Goal: Use online tool/utility

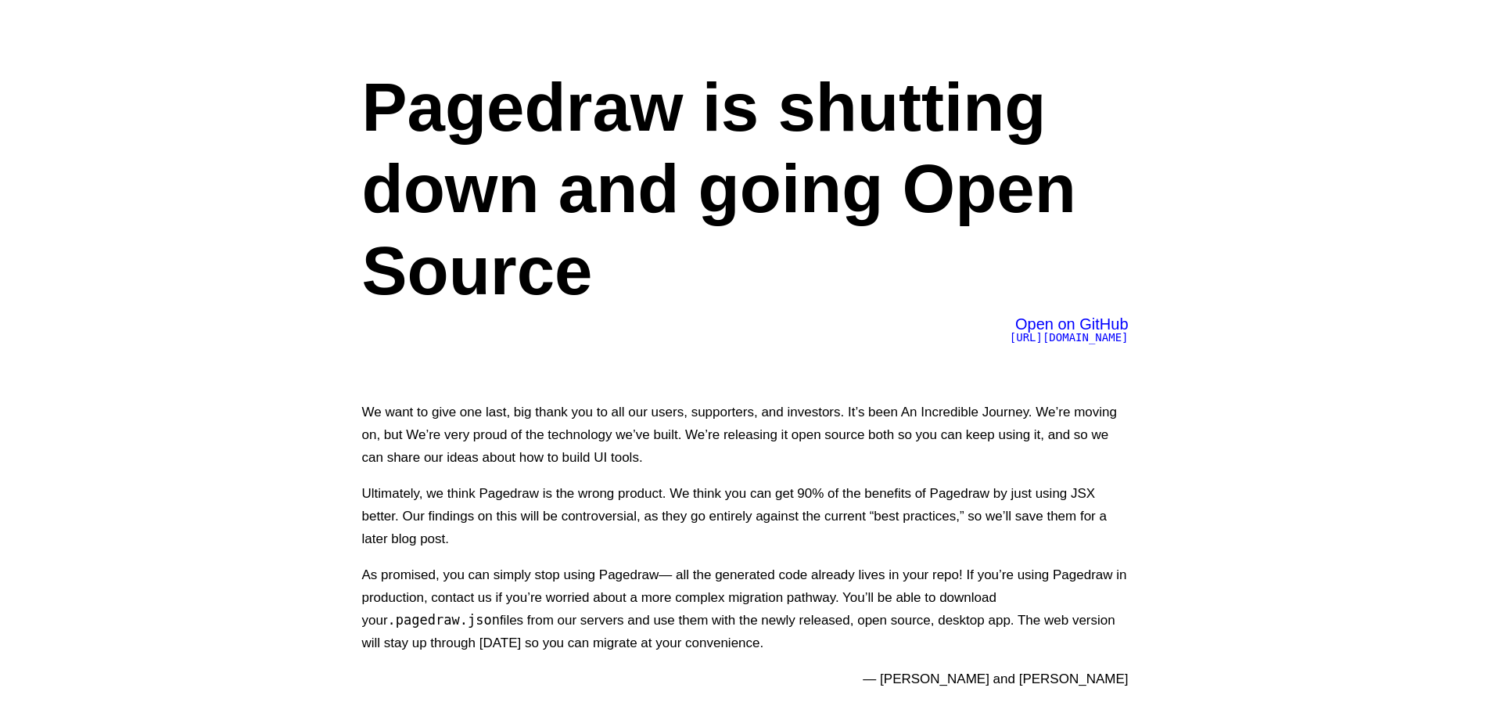
click at [1072, 339] on span "[URL][DOMAIN_NAME]" at bounding box center [1069, 337] width 119 height 13
click at [899, 225] on h1 "Pagedraw is shutting down and going Open Source" at bounding box center [745, 188] width 767 height 245
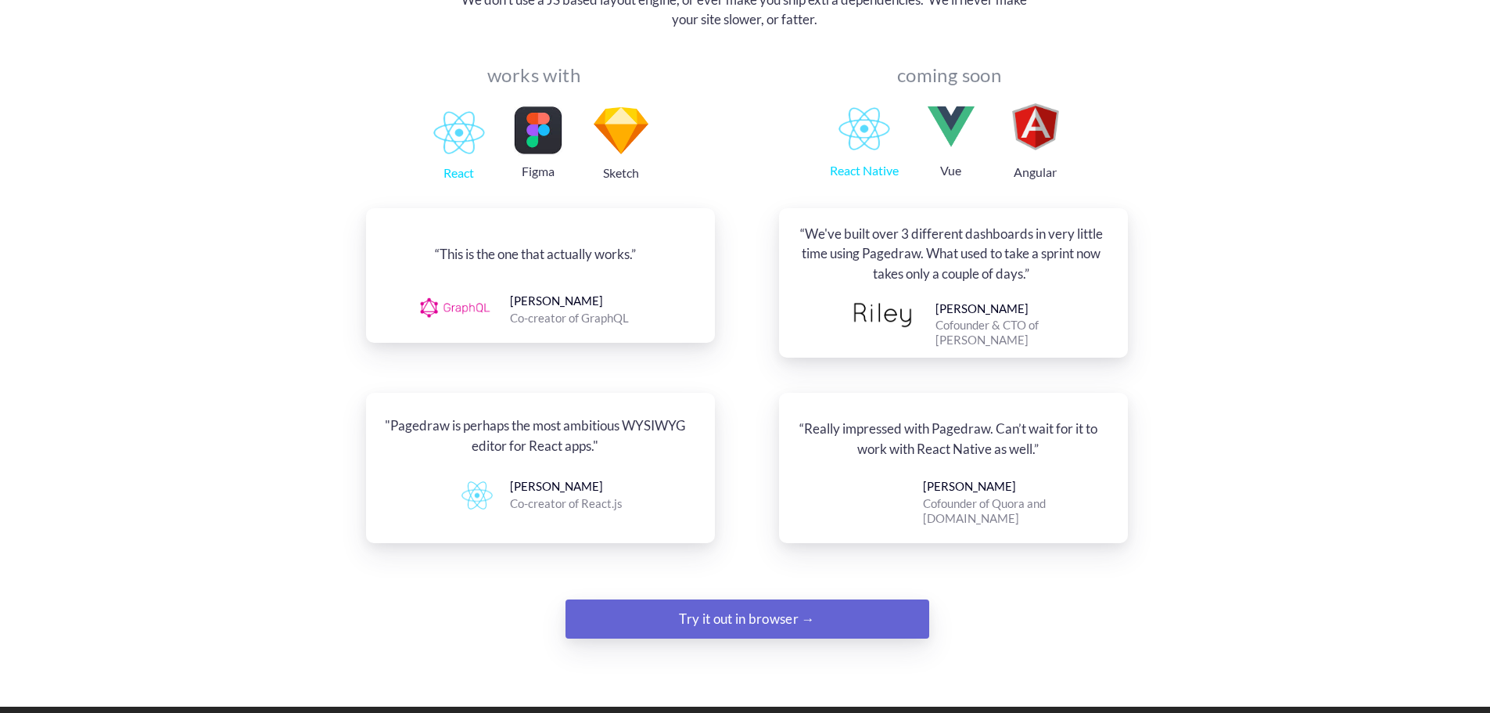
scroll to position [1716, 0]
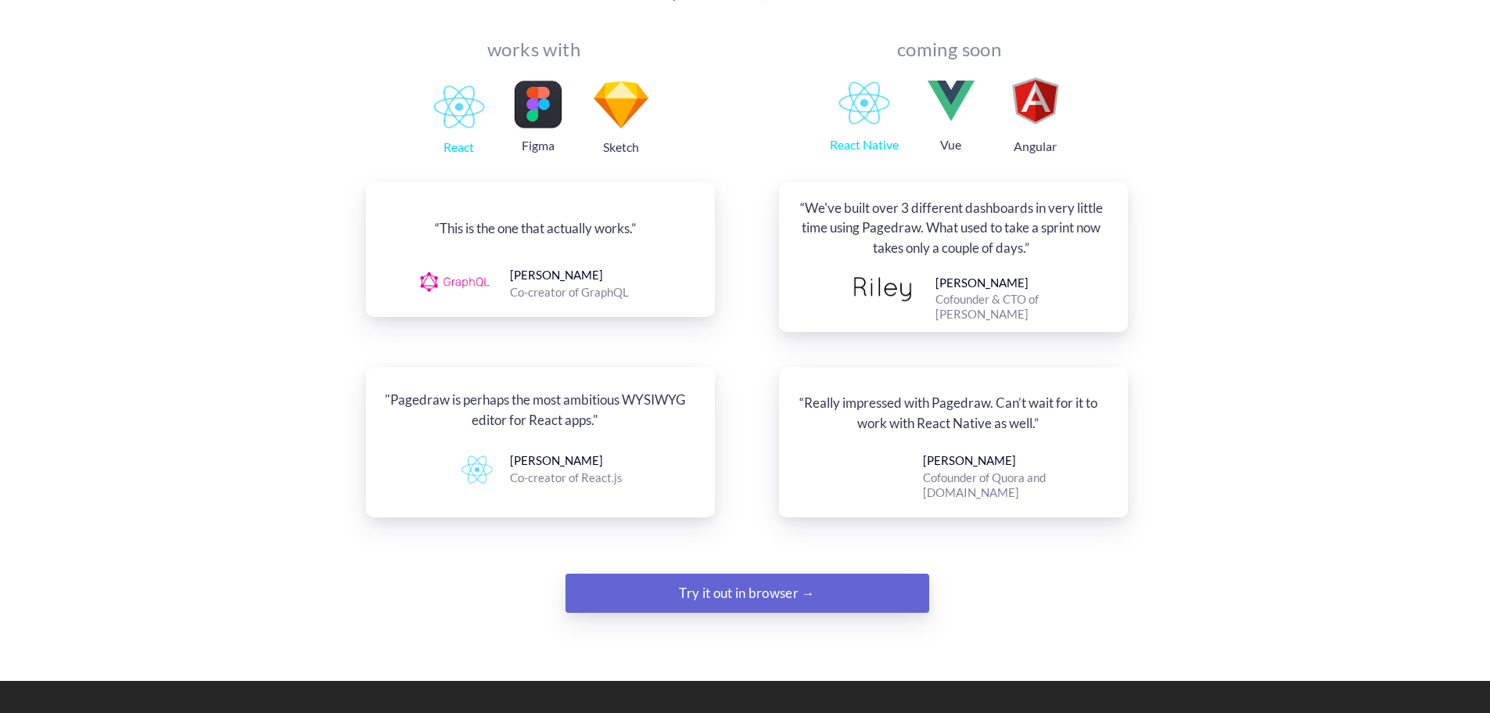
click at [775, 577] on div "Try it out in browser →" at bounding box center [747, 592] width 248 height 31
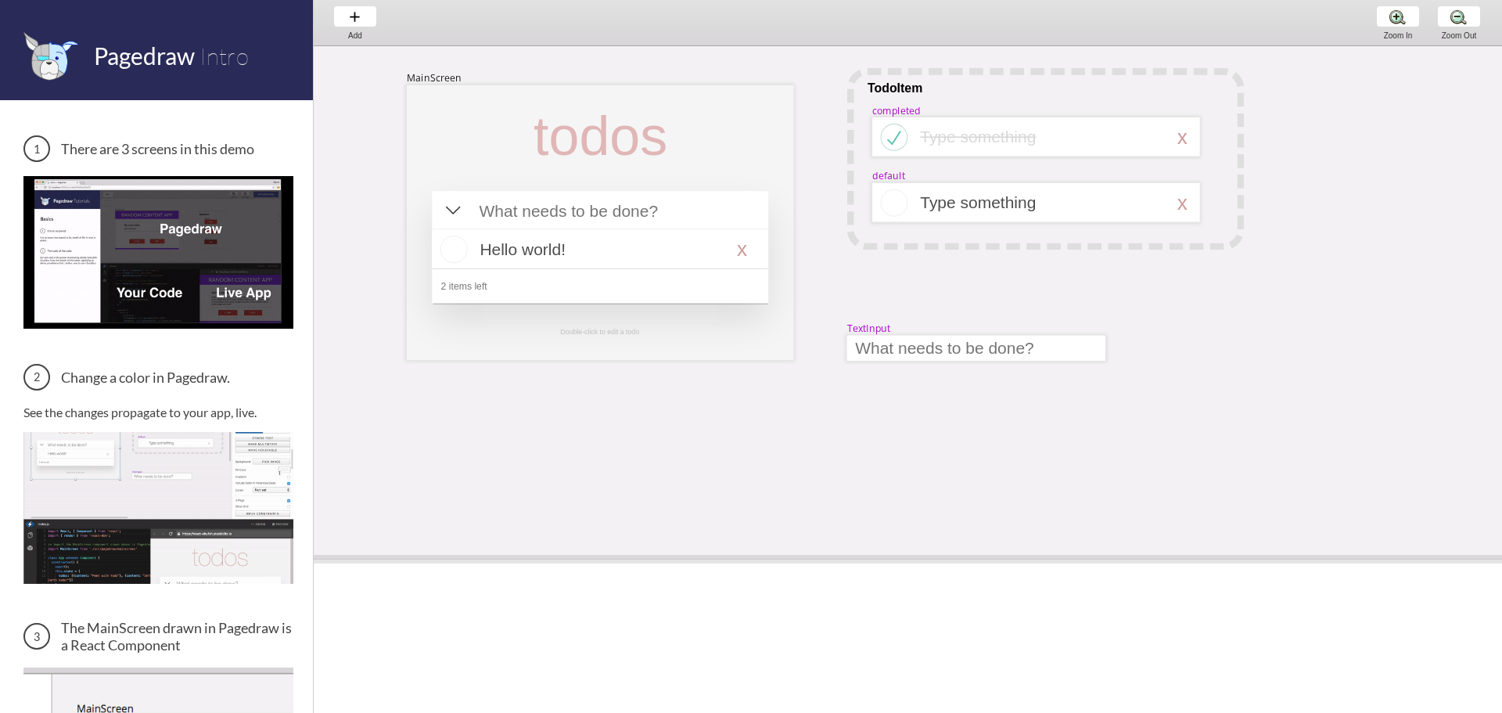
drag, startPoint x: 1002, startPoint y: 390, endPoint x: 986, endPoint y: 556, distance: 167.4
click at [986, 556] on span at bounding box center [908, 559] width 1188 height 9
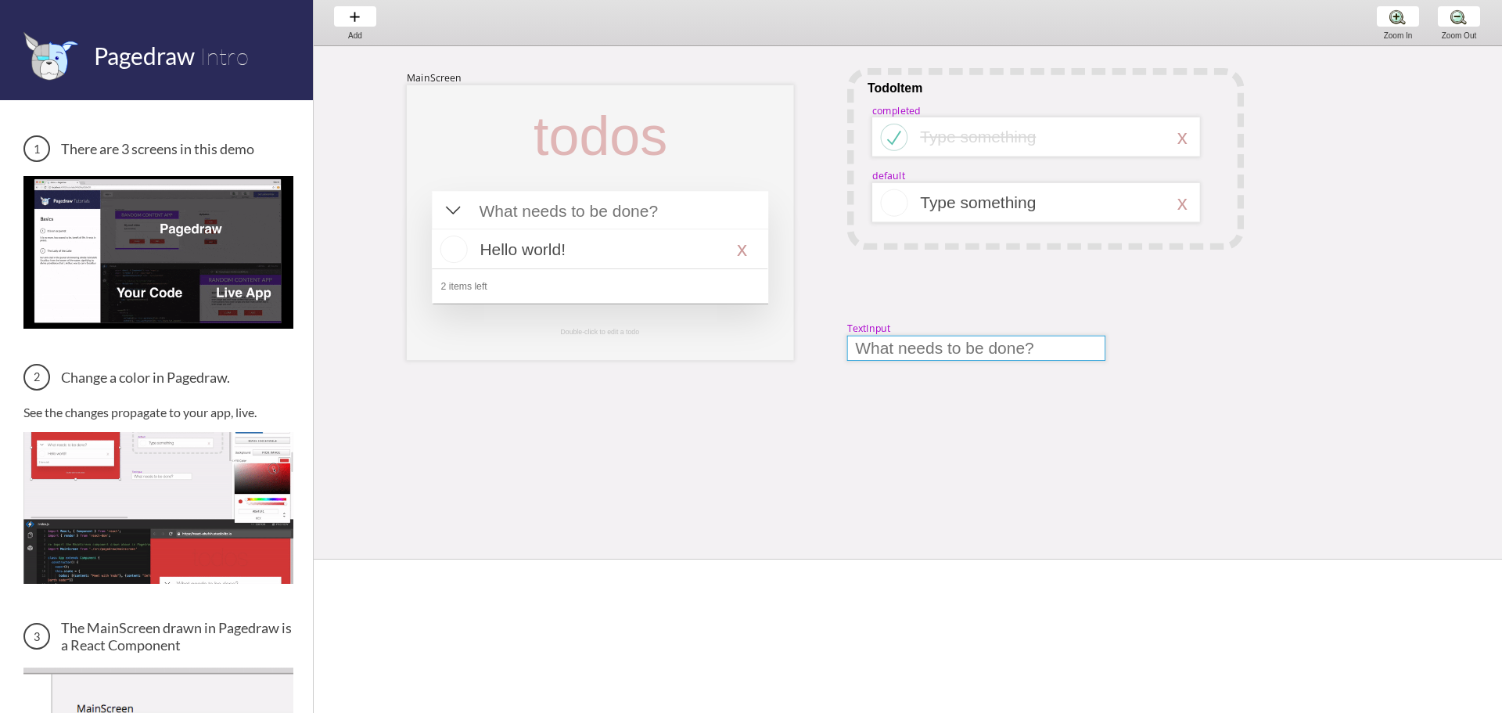
select select "9"
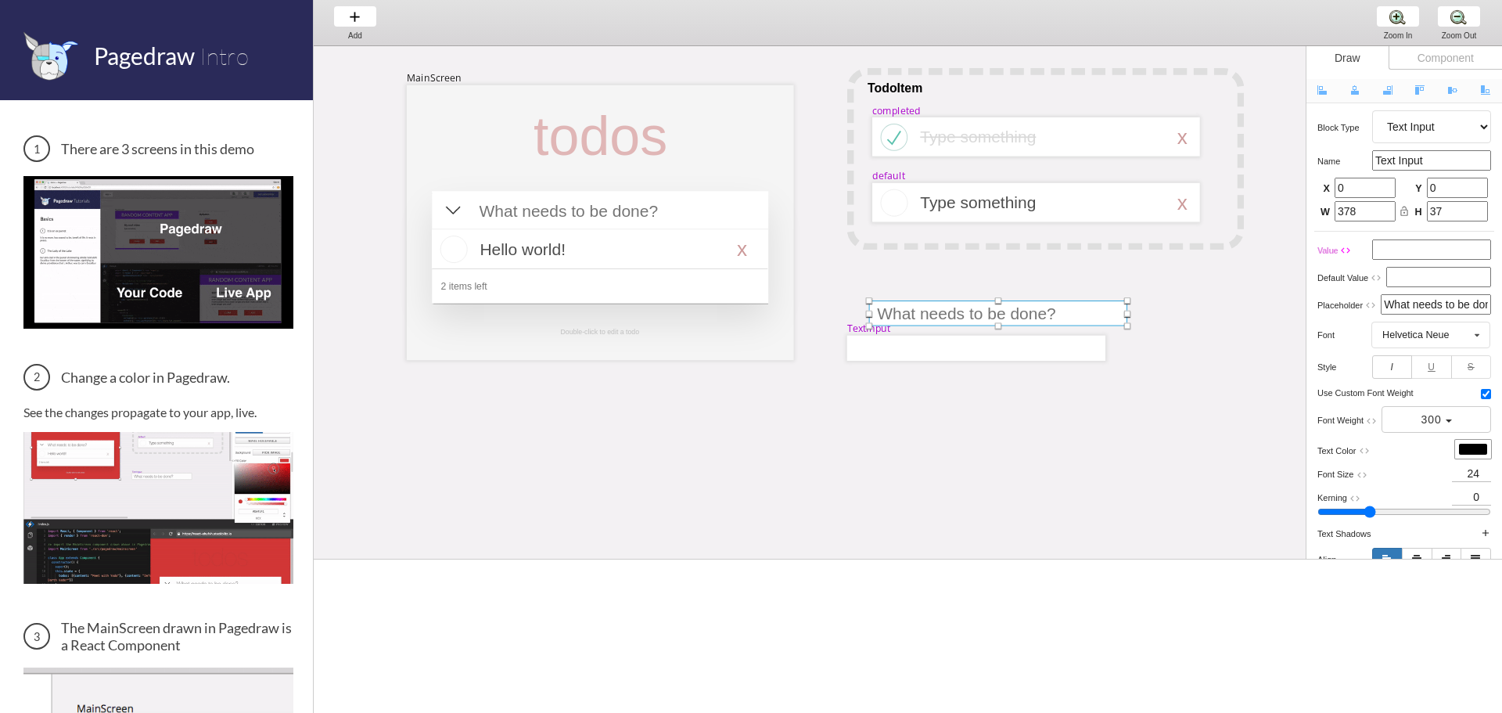
drag, startPoint x: 941, startPoint y: 348, endPoint x: 963, endPoint y: 314, distance: 40.8
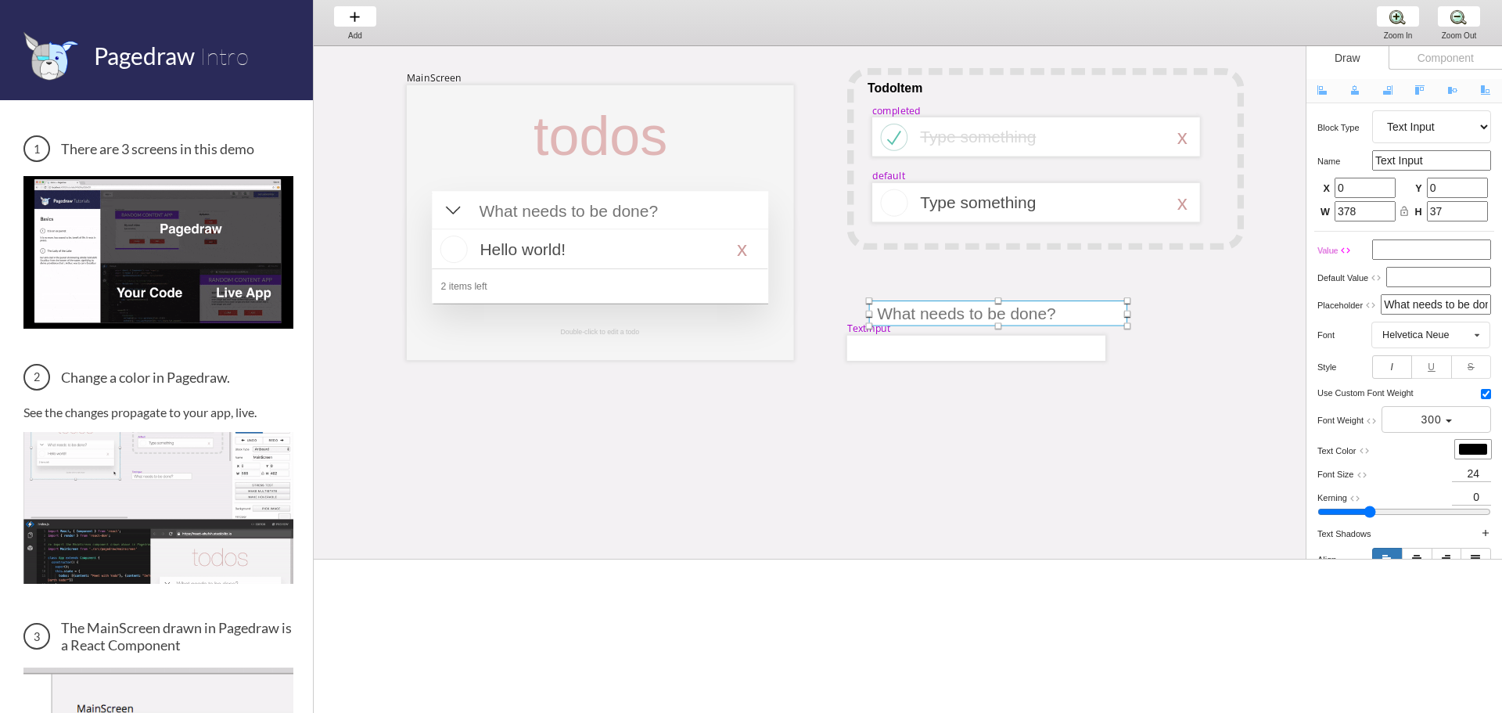
click at [963, 314] on div at bounding box center [998, 312] width 258 height 25
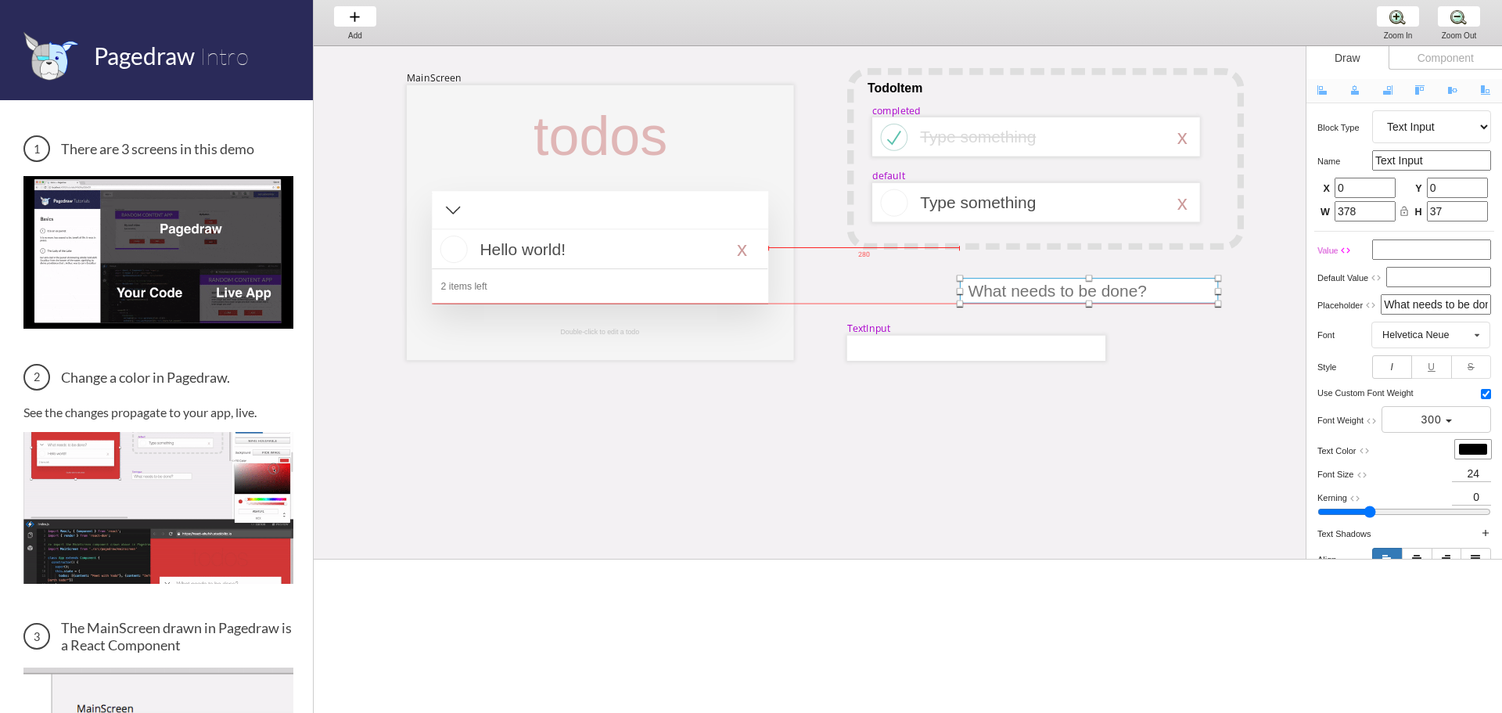
drag, startPoint x: 1030, startPoint y: 303, endPoint x: 1049, endPoint y: 309, distance: 19.8
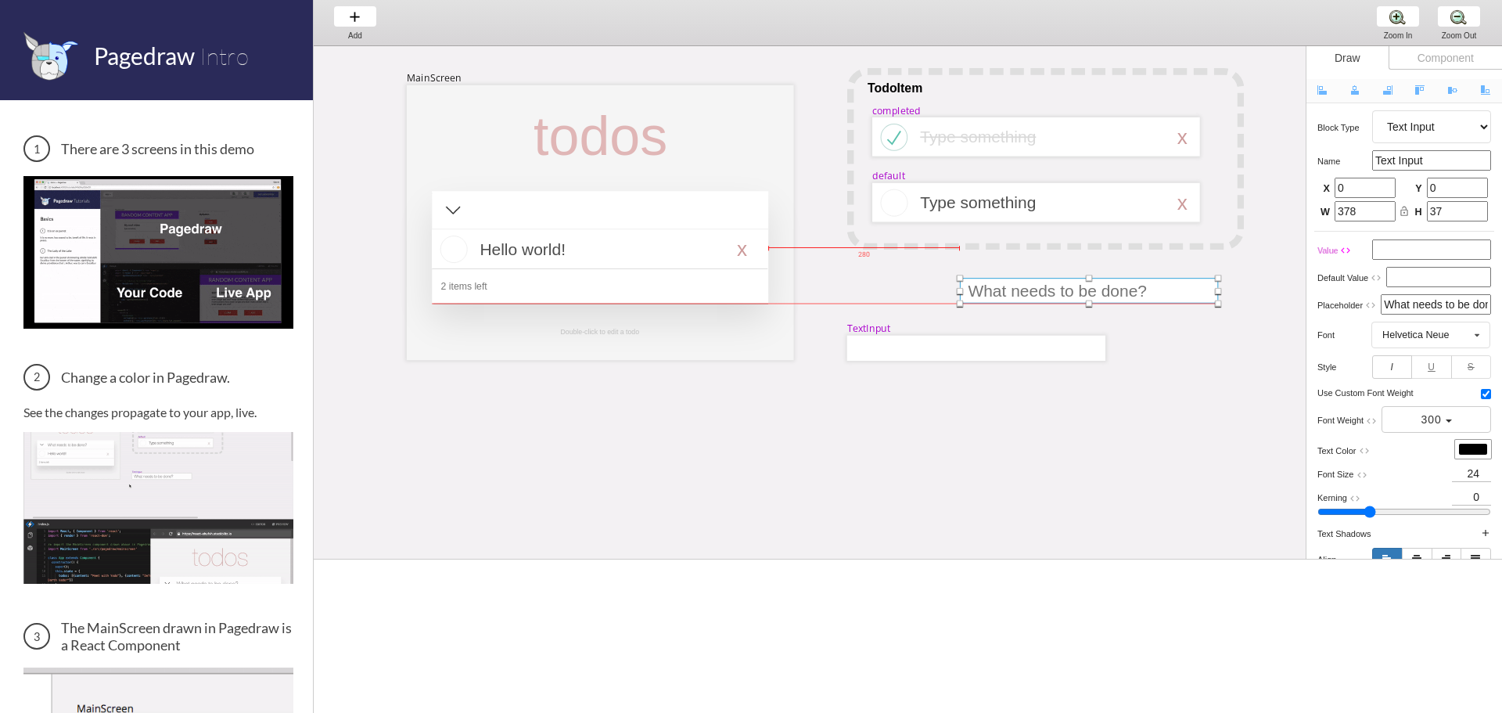
click at [1078, 290] on div at bounding box center [1089, 290] width 258 height 25
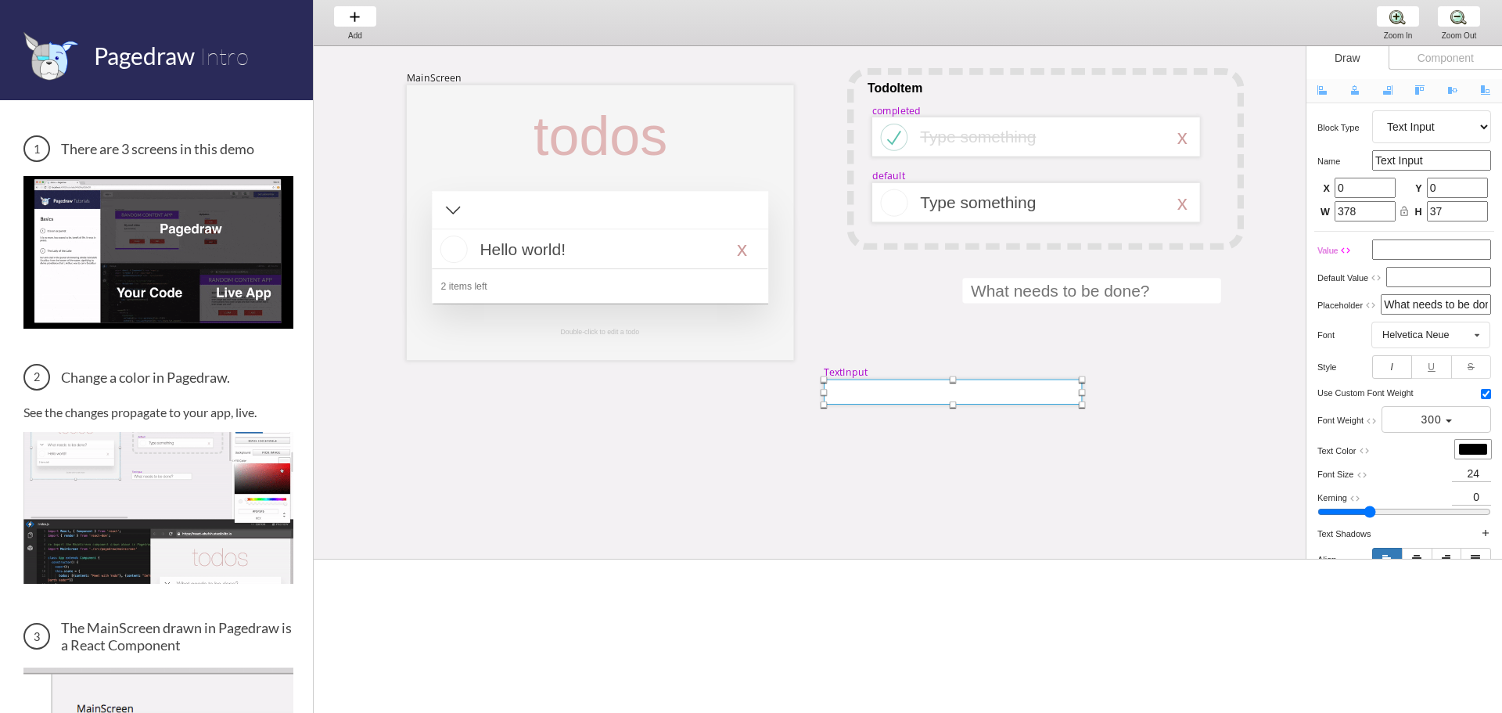
drag, startPoint x: 993, startPoint y: 344, endPoint x: 961, endPoint y: 408, distance: 71.0
click at [961, 404] on div at bounding box center [953, 391] width 258 height 25
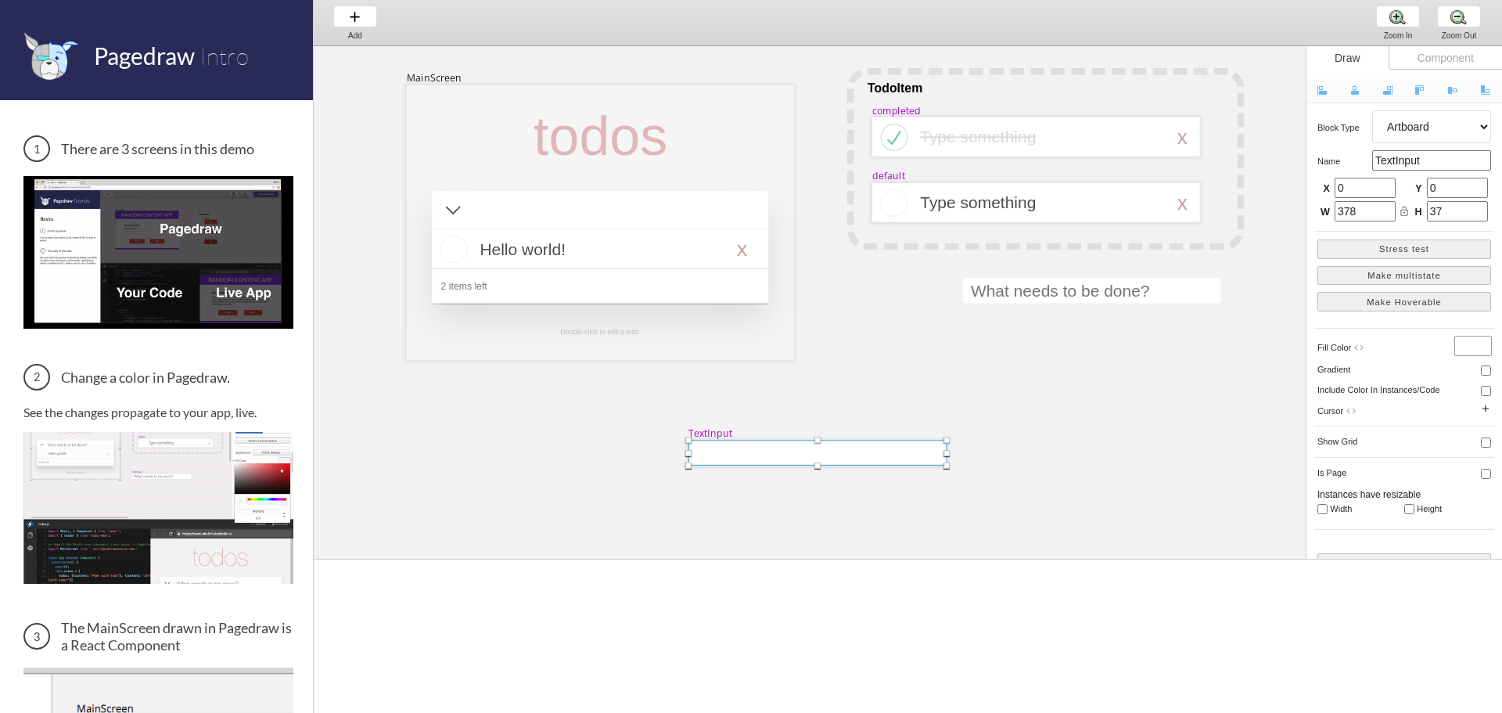
drag, startPoint x: 961, startPoint y: 408, endPoint x: 667, endPoint y: 455, distance: 297.2
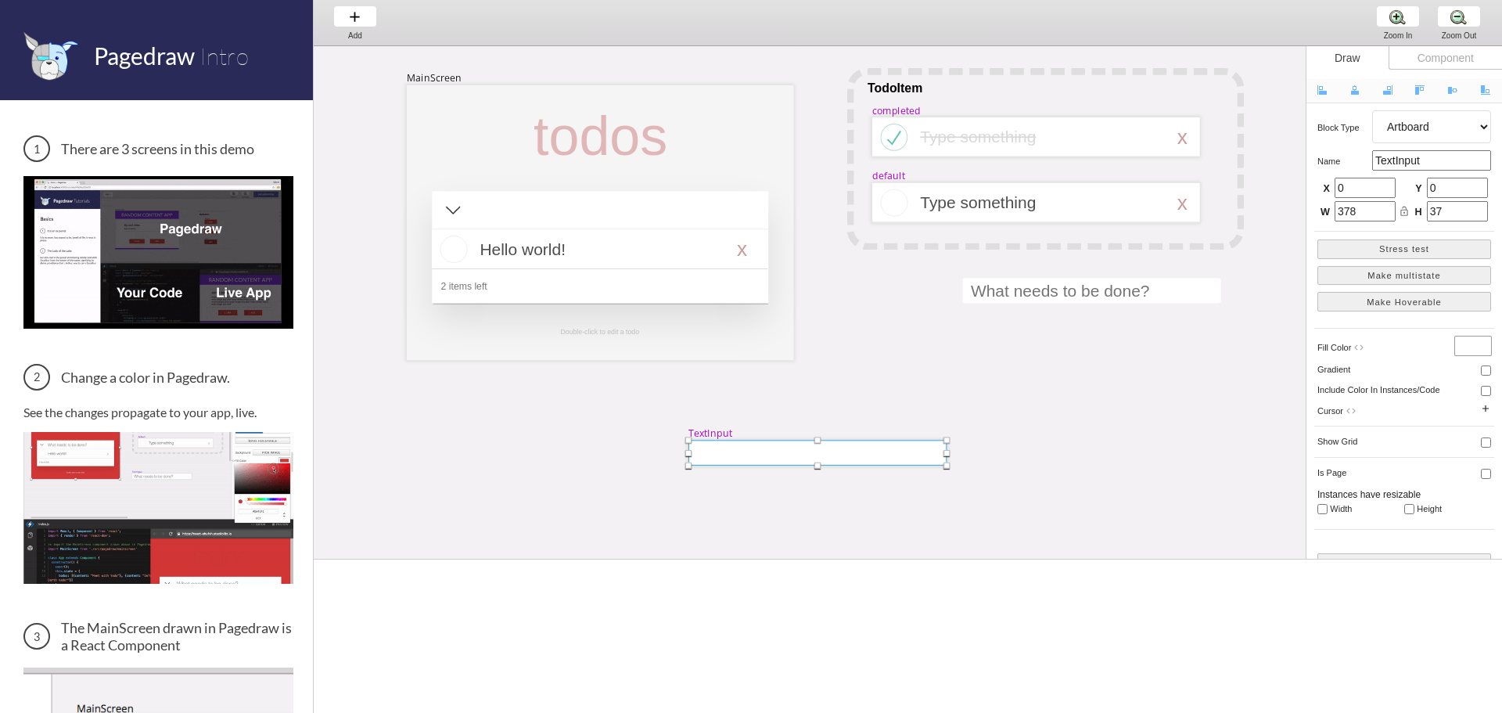
click at [688, 455] on div at bounding box center [817, 452] width 258 height 25
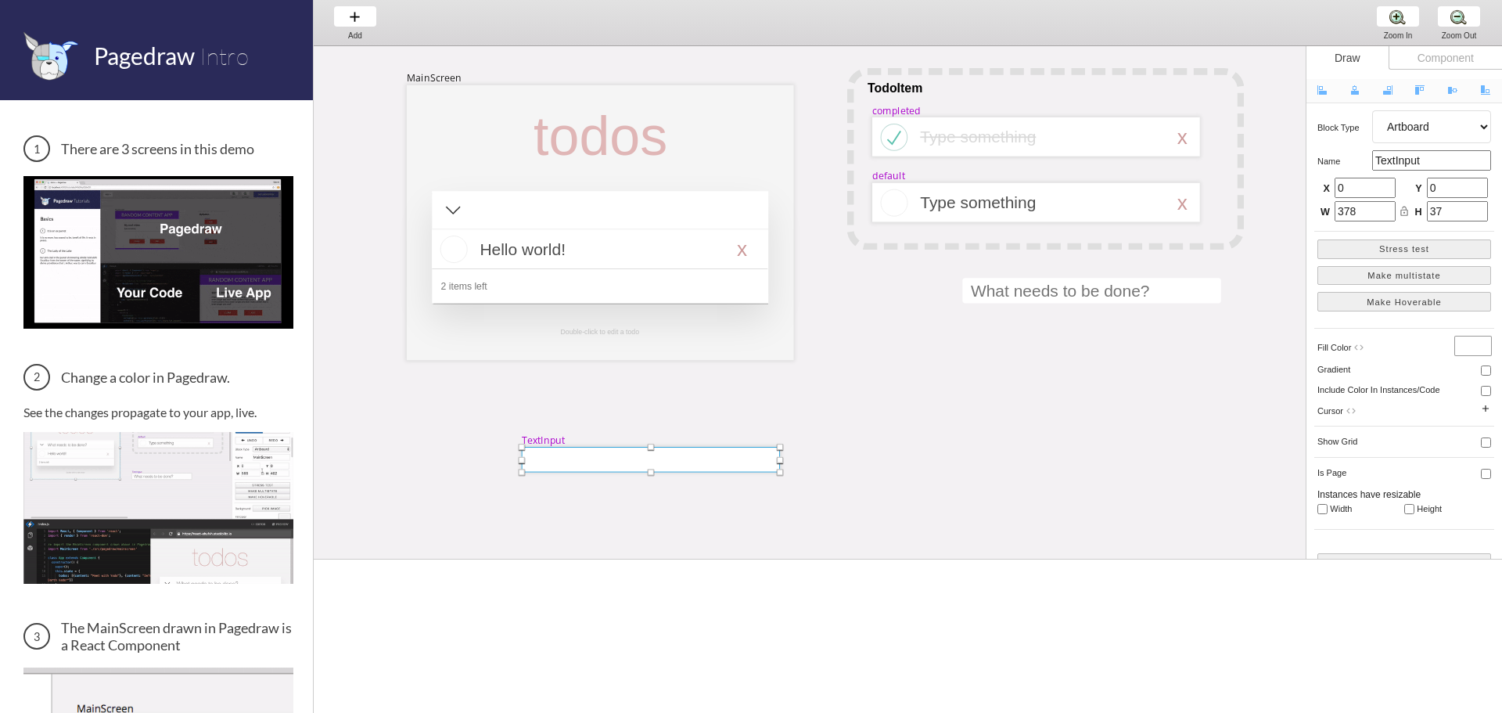
drag, startPoint x: 667, startPoint y: 455, endPoint x: 920, endPoint y: 427, distance: 254.2
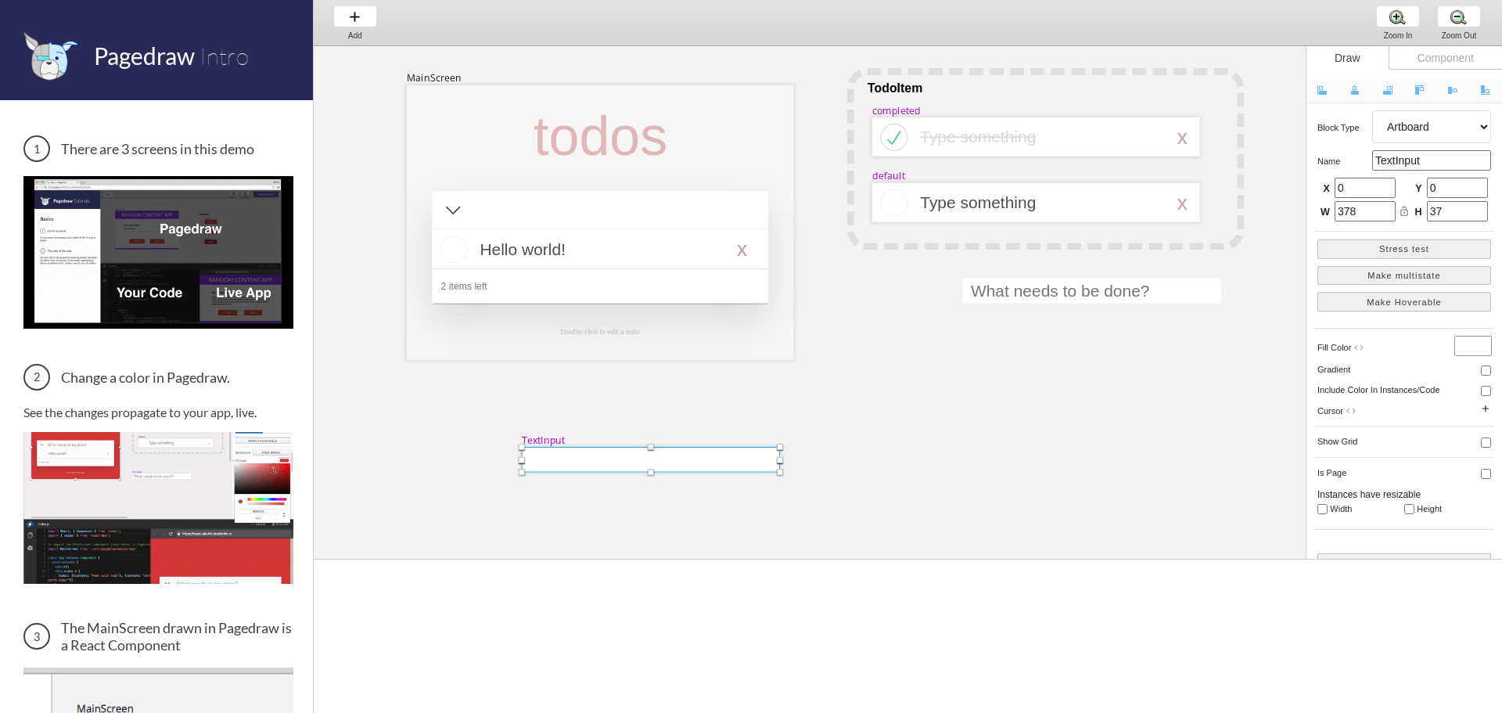
click at [780, 447] on div at bounding box center [651, 459] width 258 height 25
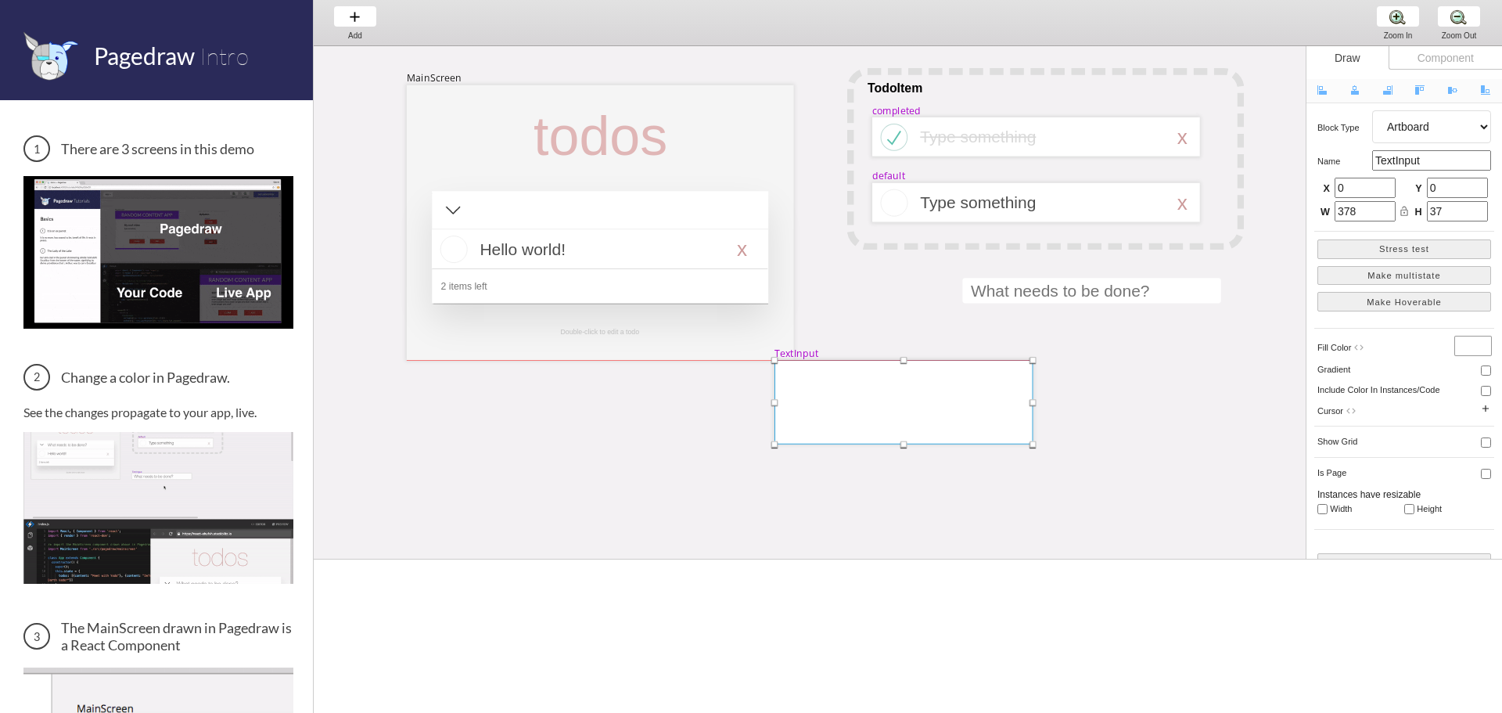
drag, startPoint x: 904, startPoint y: 420, endPoint x: 911, endPoint y: 359, distance: 61.5
click at [911, 359] on div "MainScreen todos Hello world! x 2 items left TodoItem completed Type something …" at bounding box center [1436, 556] width 2244 height 1021
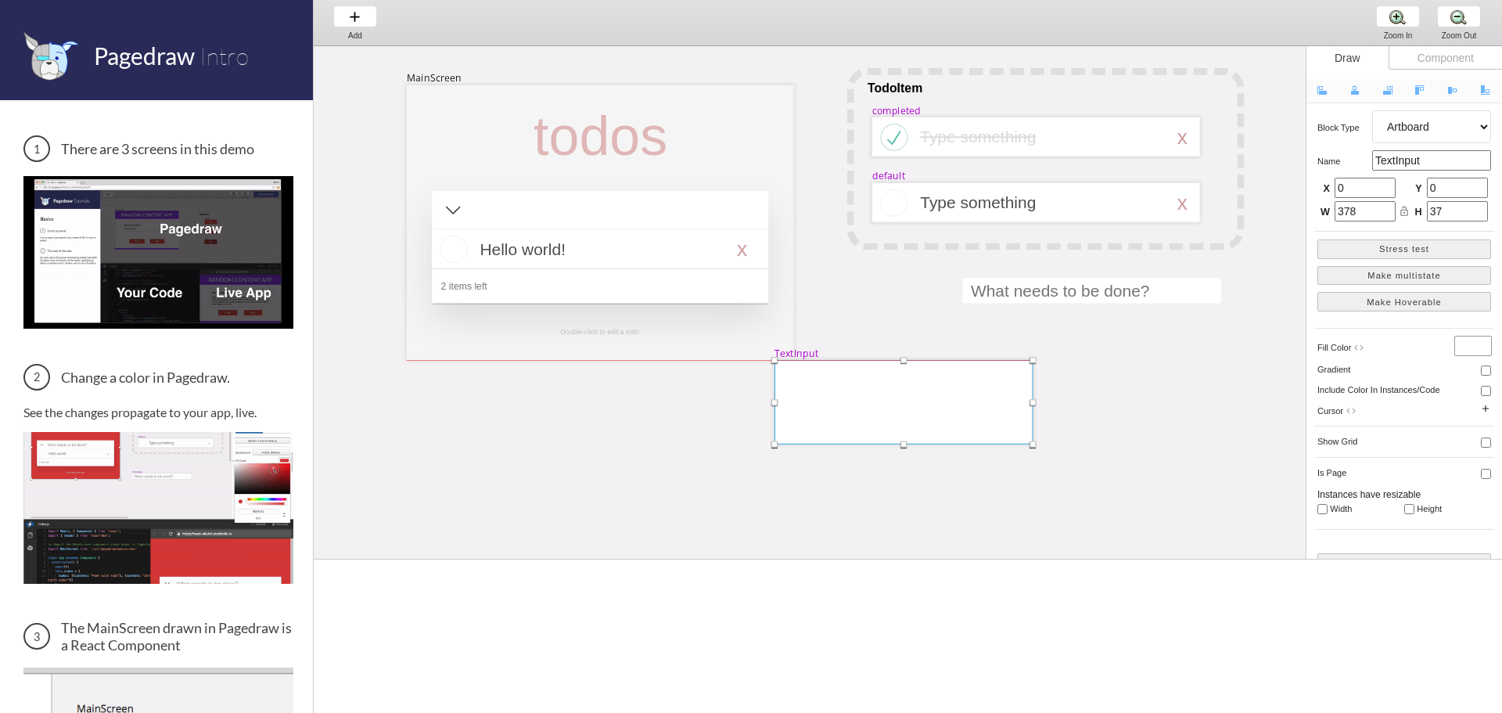
type input "126"
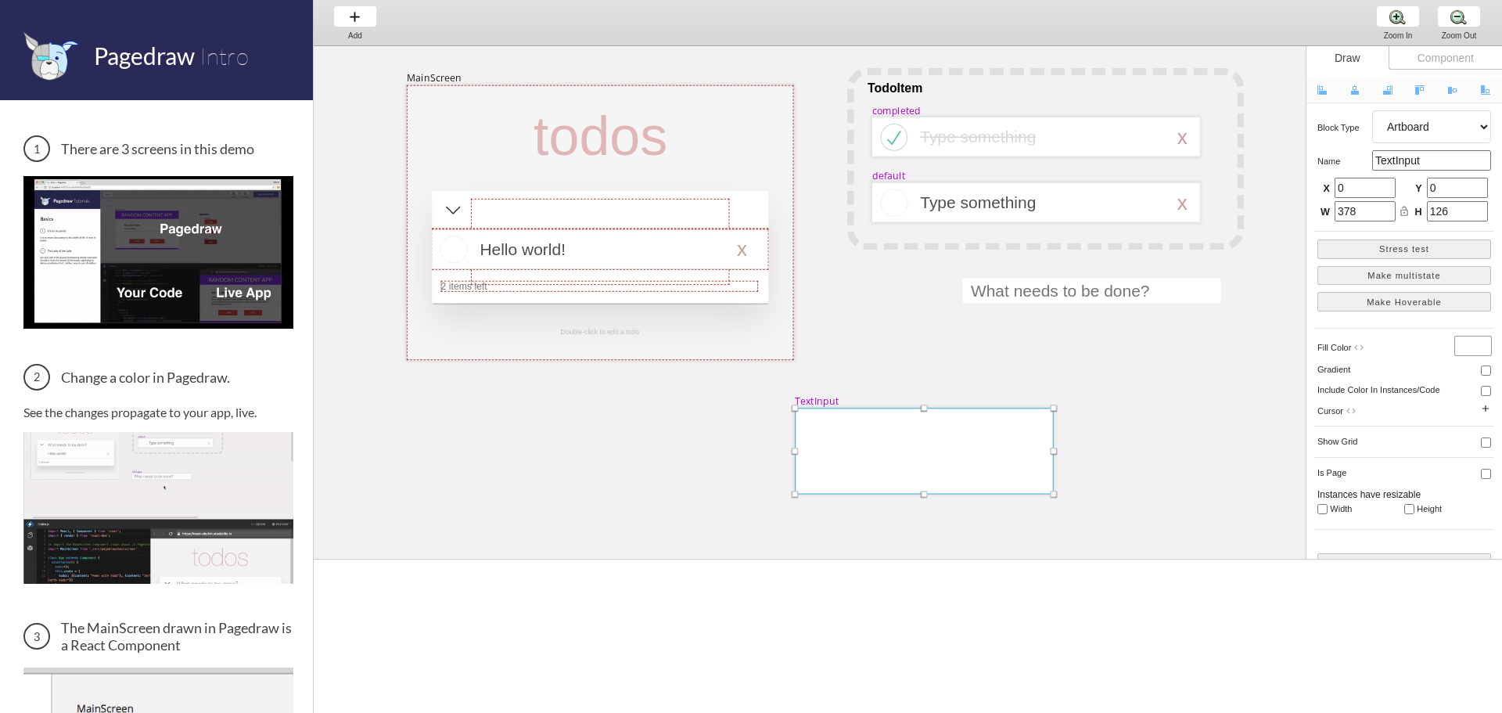
drag, startPoint x: 956, startPoint y: 400, endPoint x: 1004, endPoint y: 461, distance: 77.9
click at [1004, 461] on div at bounding box center [924, 451] width 258 height 86
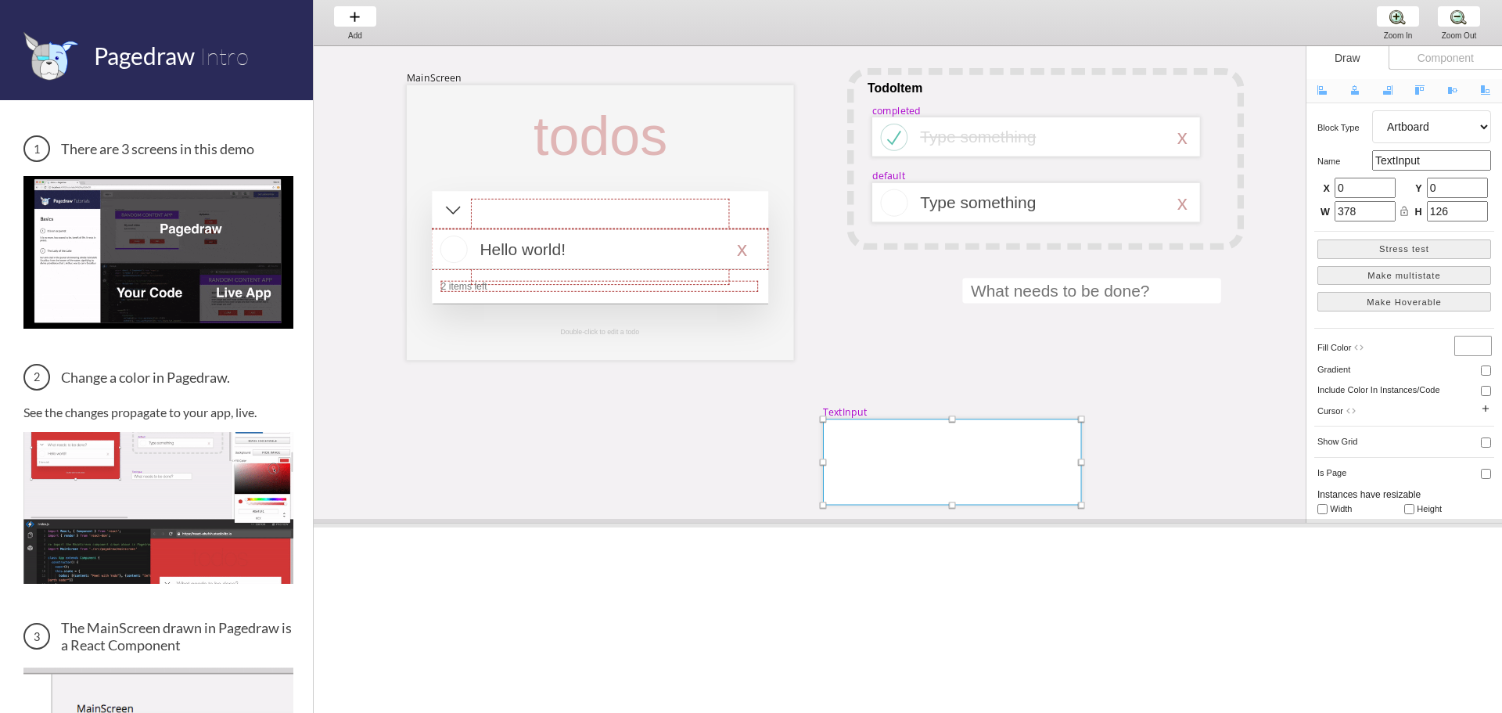
drag, startPoint x: 673, startPoint y: 559, endPoint x: 681, endPoint y: 523, distance: 36.8
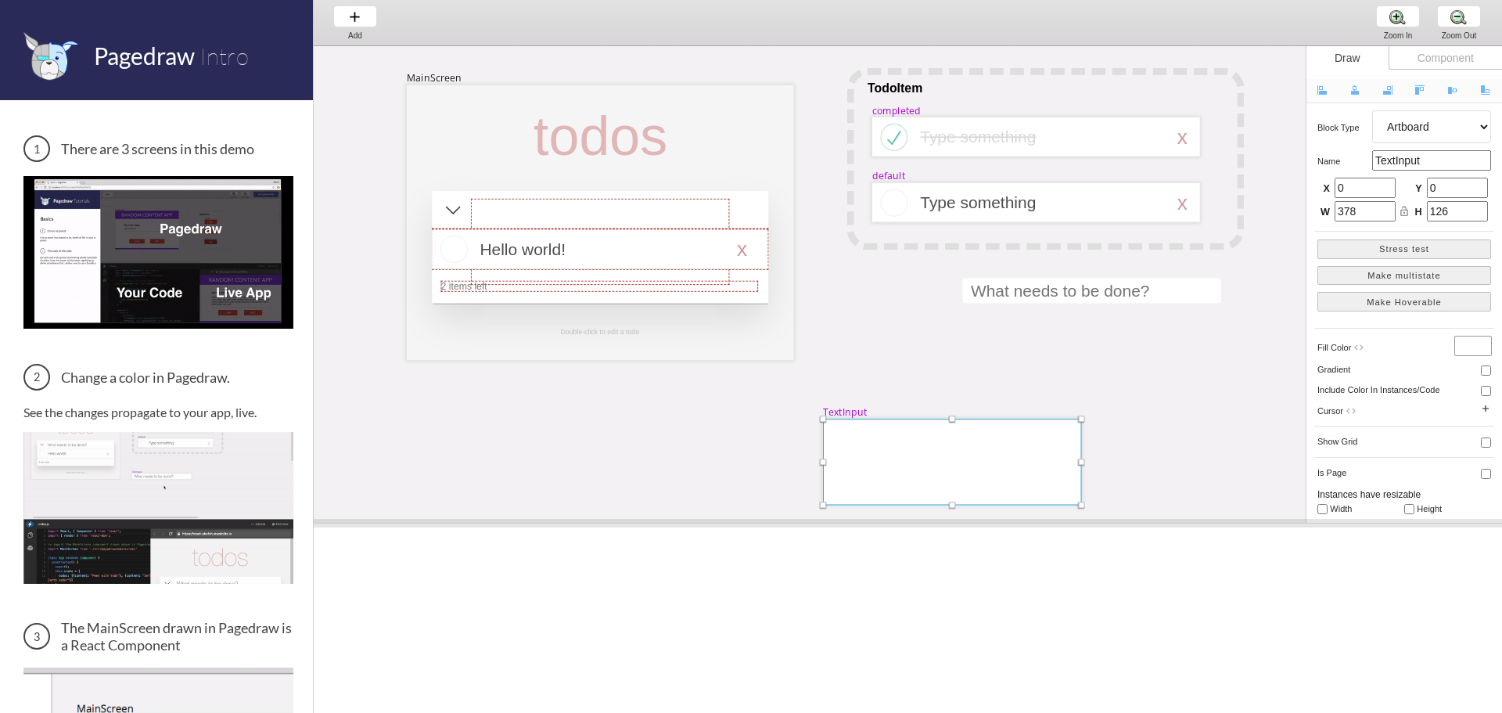
click at [681, 523] on span at bounding box center [908, 523] width 1188 height 9
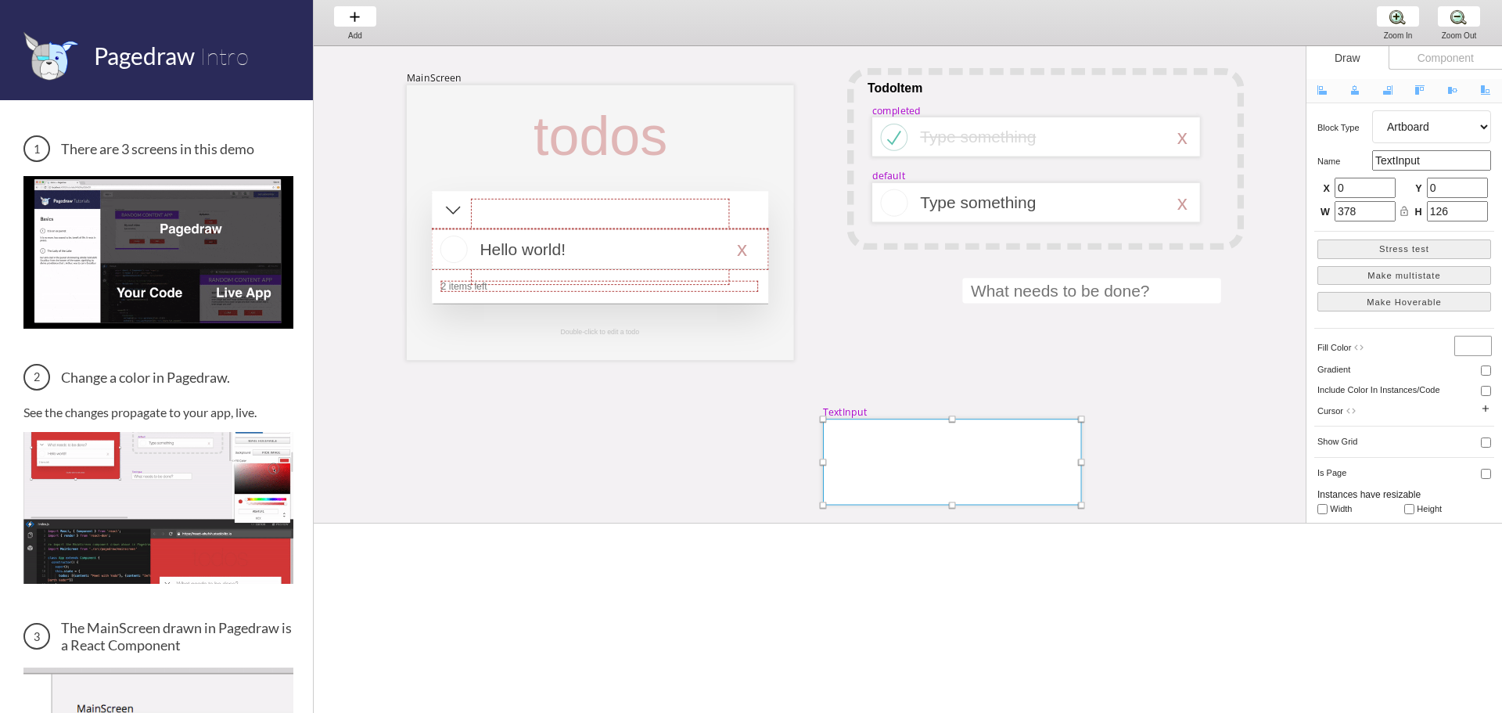
click at [1416, 61] on div "Component" at bounding box center [1445, 57] width 113 height 23
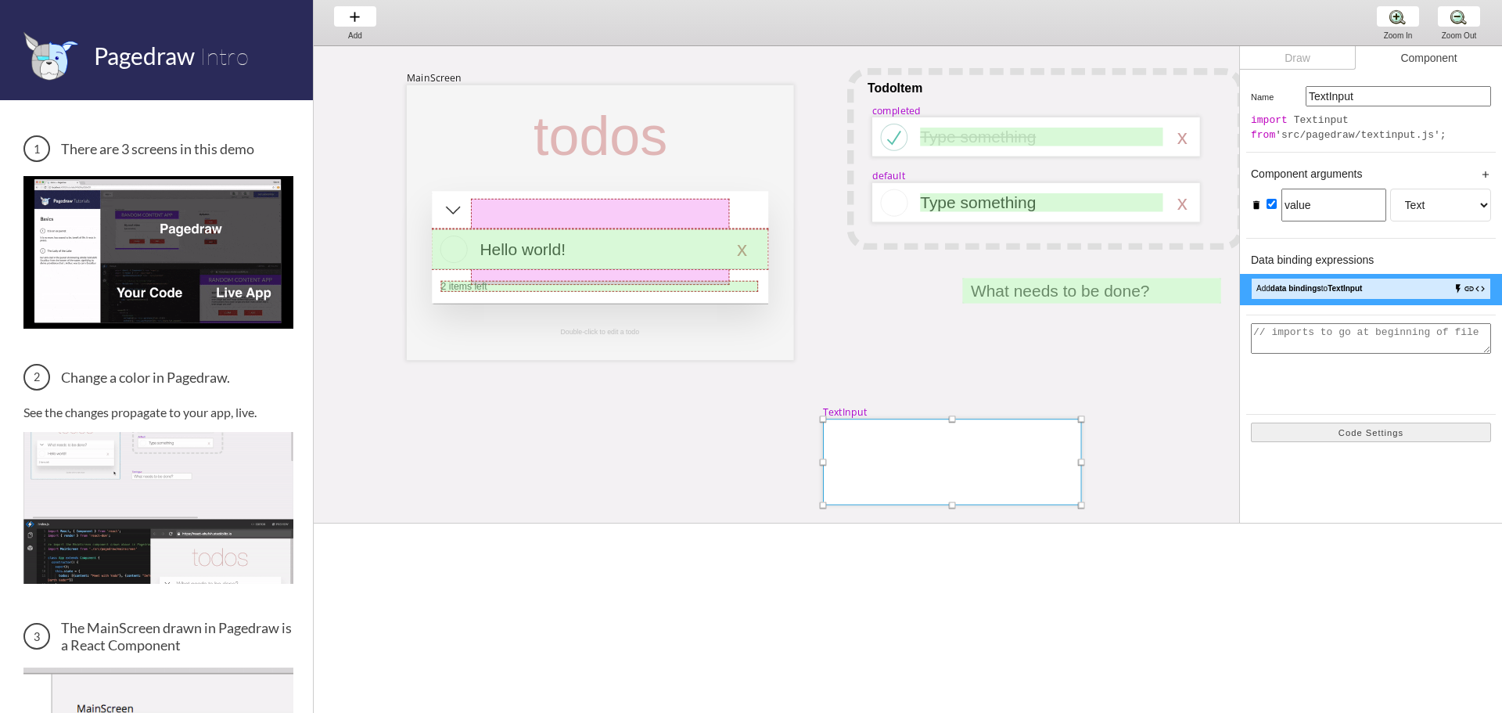
click at [1289, 59] on div "Draw" at bounding box center [1298, 57] width 116 height 23
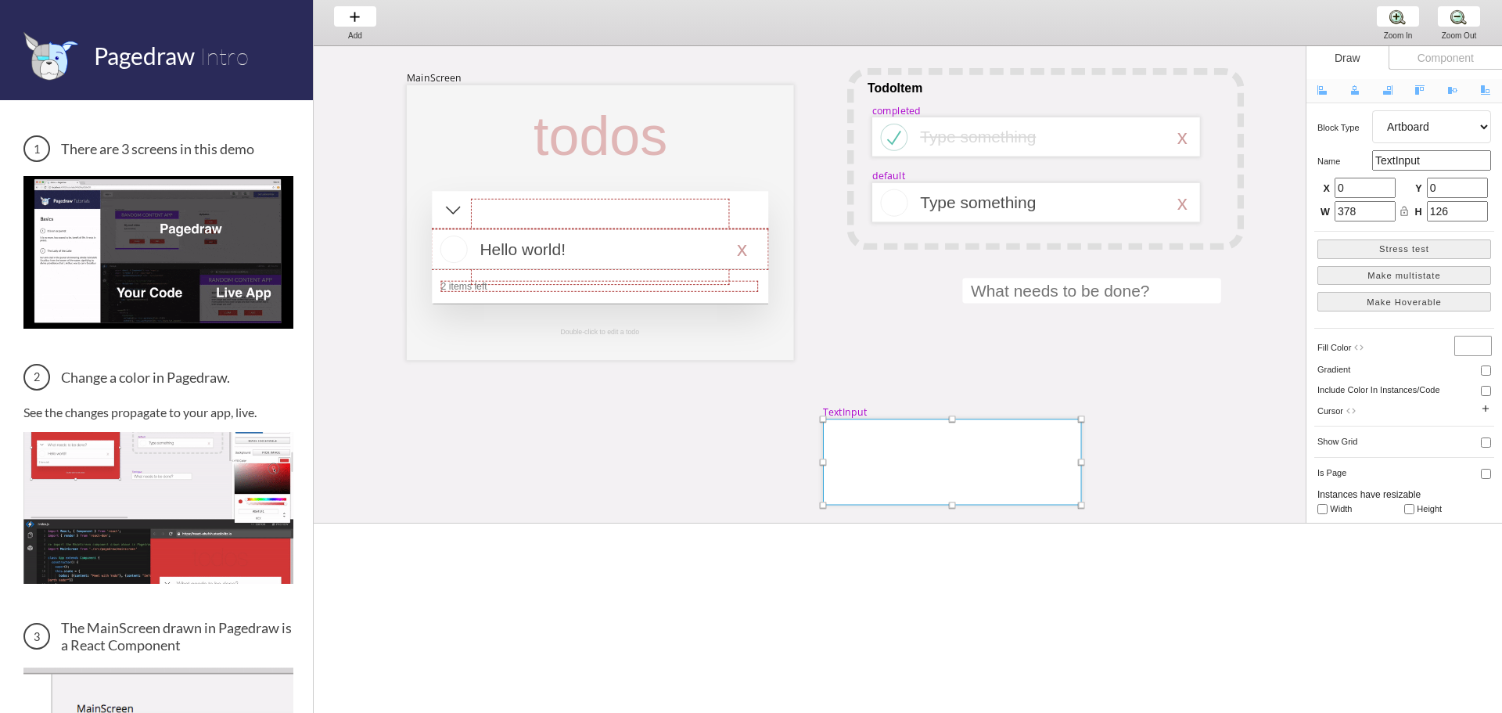
click at [1415, 67] on div "Component" at bounding box center [1445, 57] width 113 height 23
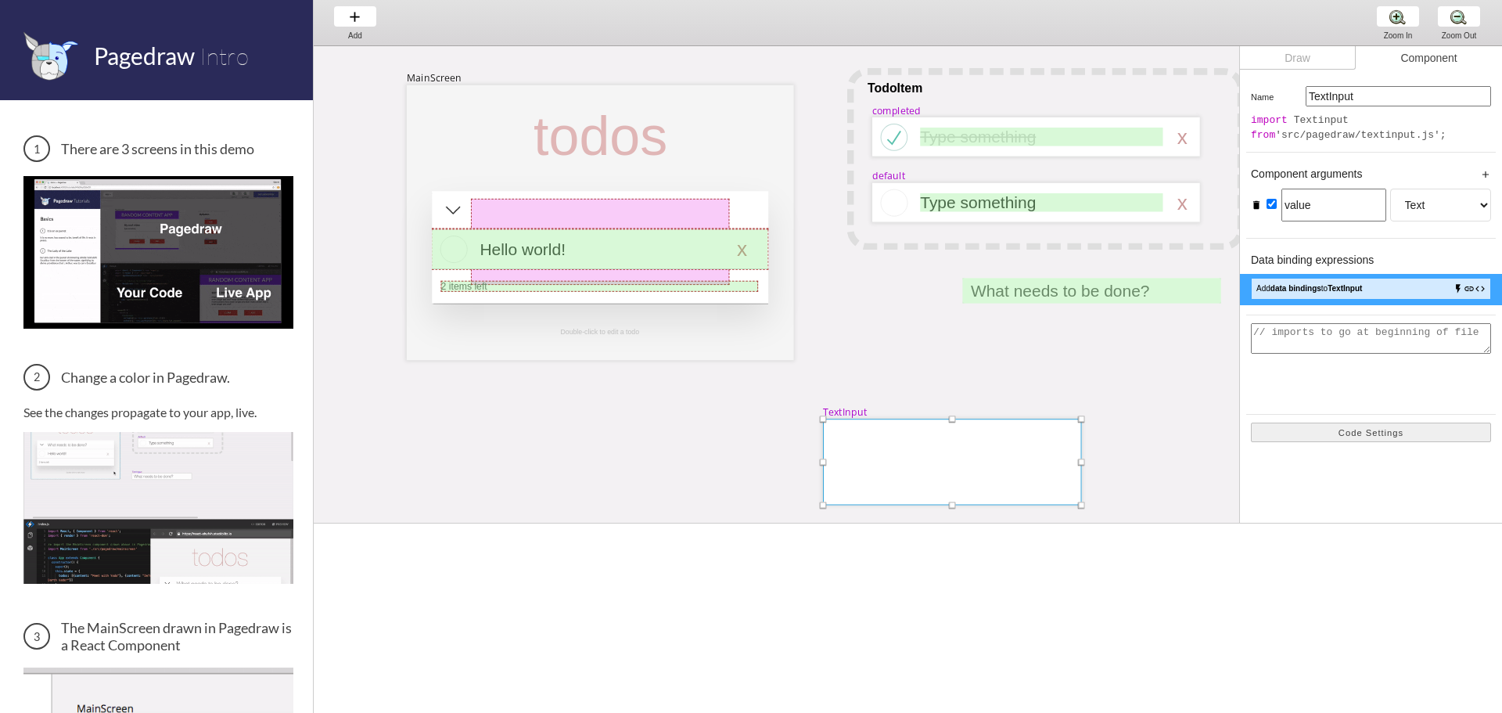
drag, startPoint x: 1277, startPoint y: 112, endPoint x: 1412, endPoint y: 135, distance: 136.5
click at [1412, 135] on div "Name TextInput import Textinput from 'src/pagedraw/textinput.js'; Component arg…" at bounding box center [1371, 269] width 262 height 381
click at [1412, 135] on div "import Textinput from 'src/pagedraw/textinput.js';" at bounding box center [1371, 127] width 240 height 29
drag, startPoint x: 1411, startPoint y: 136, endPoint x: 1277, endPoint y: 124, distance: 134.4
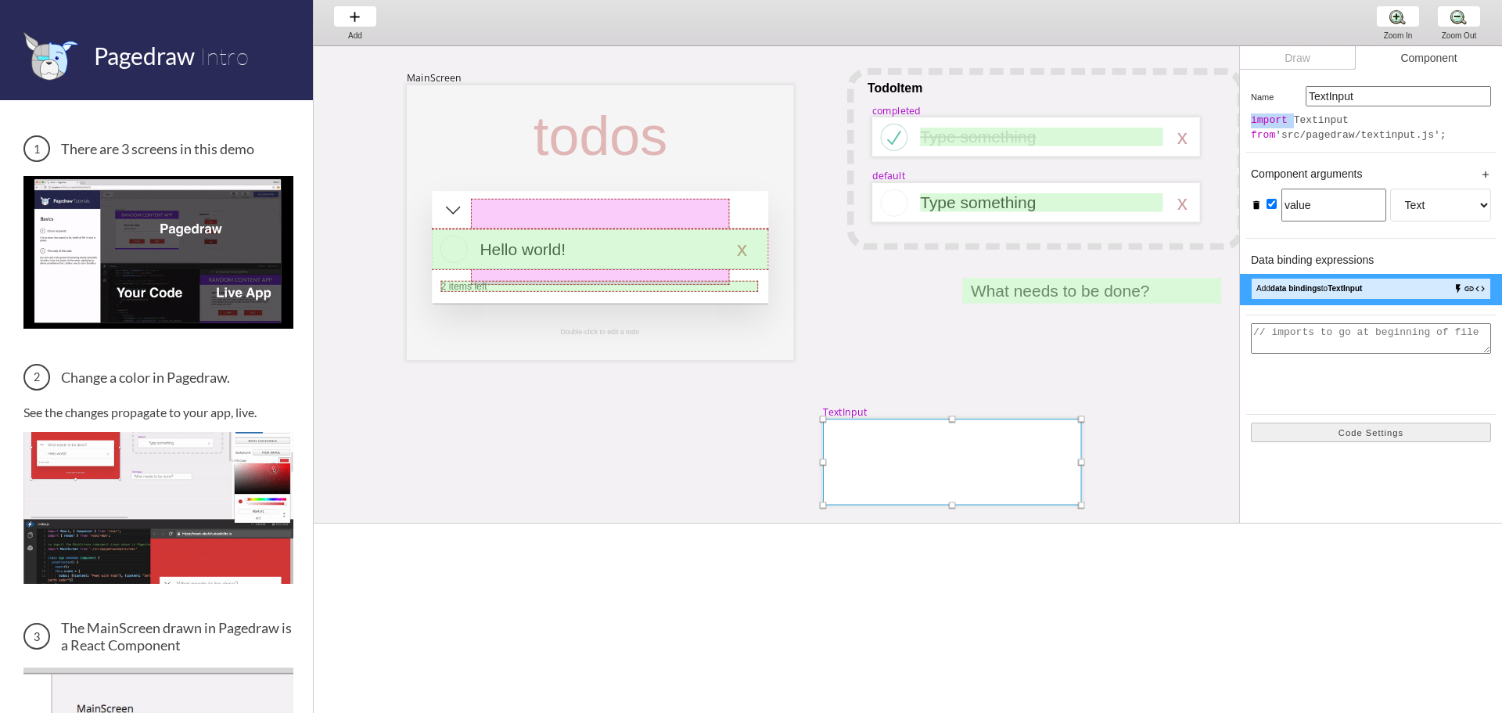
click at [1280, 124] on div "import Textinput from 'src/pagedraw/textinput.js';" at bounding box center [1371, 127] width 240 height 29
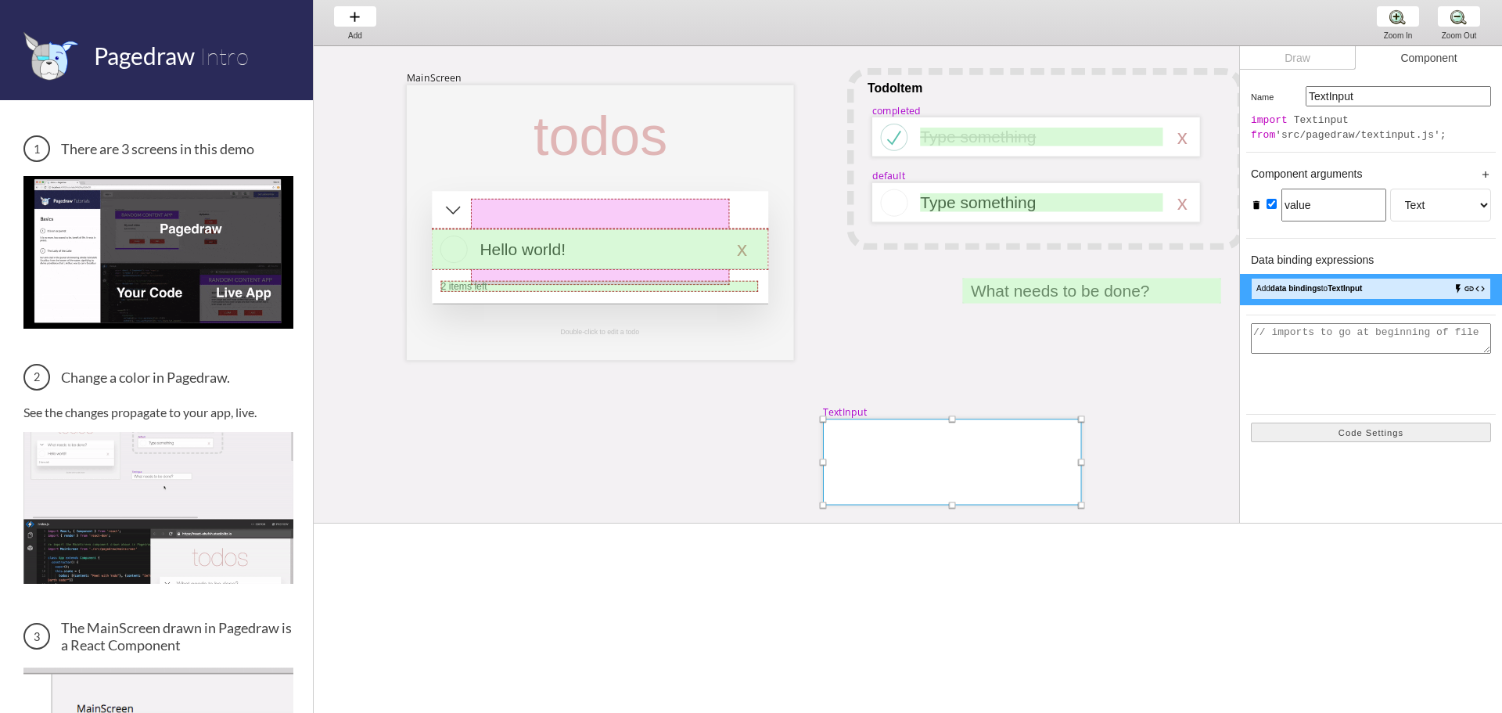
click at [1277, 124] on span "import" at bounding box center [1269, 120] width 37 height 12
click at [1313, 61] on div "Draw" at bounding box center [1298, 57] width 116 height 23
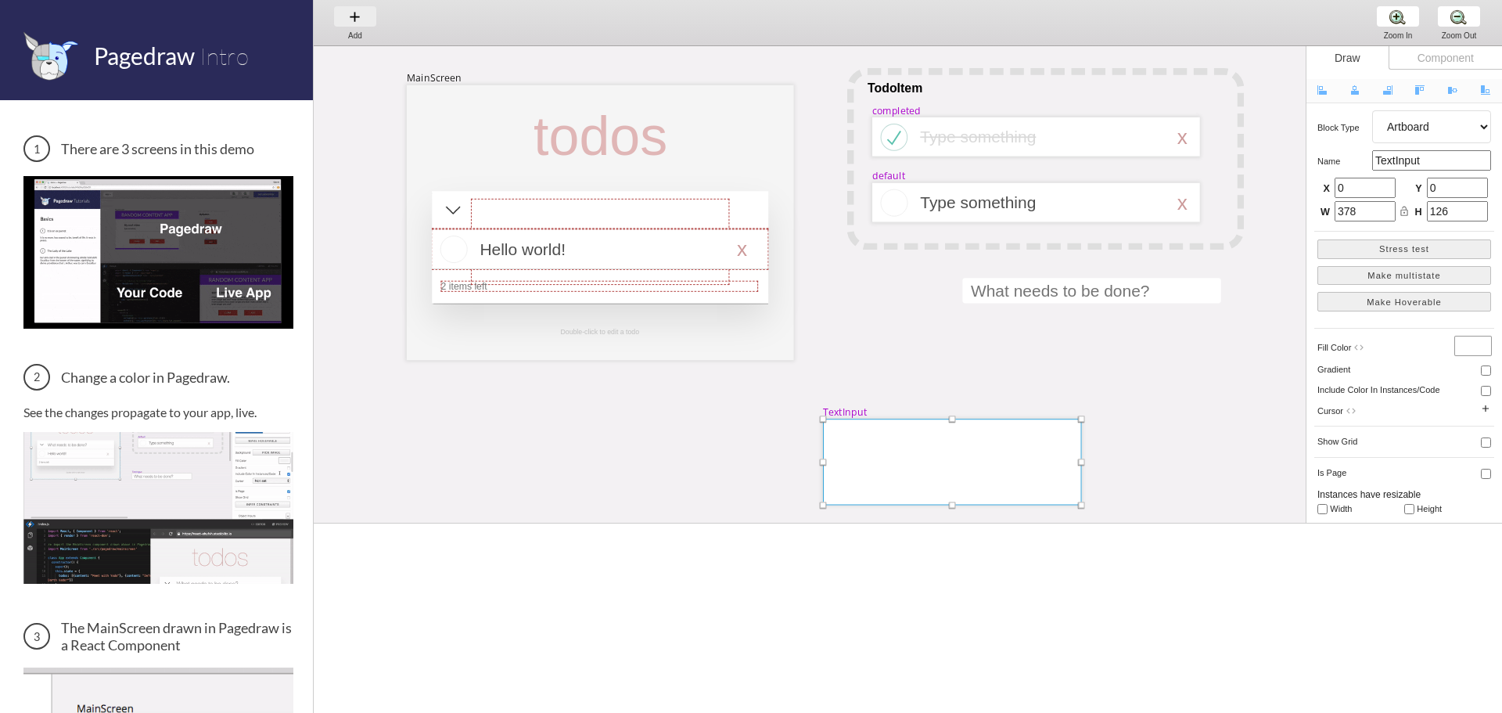
click at [352, 23] on div "Add Add Add" at bounding box center [354, 22] width 59 height 45
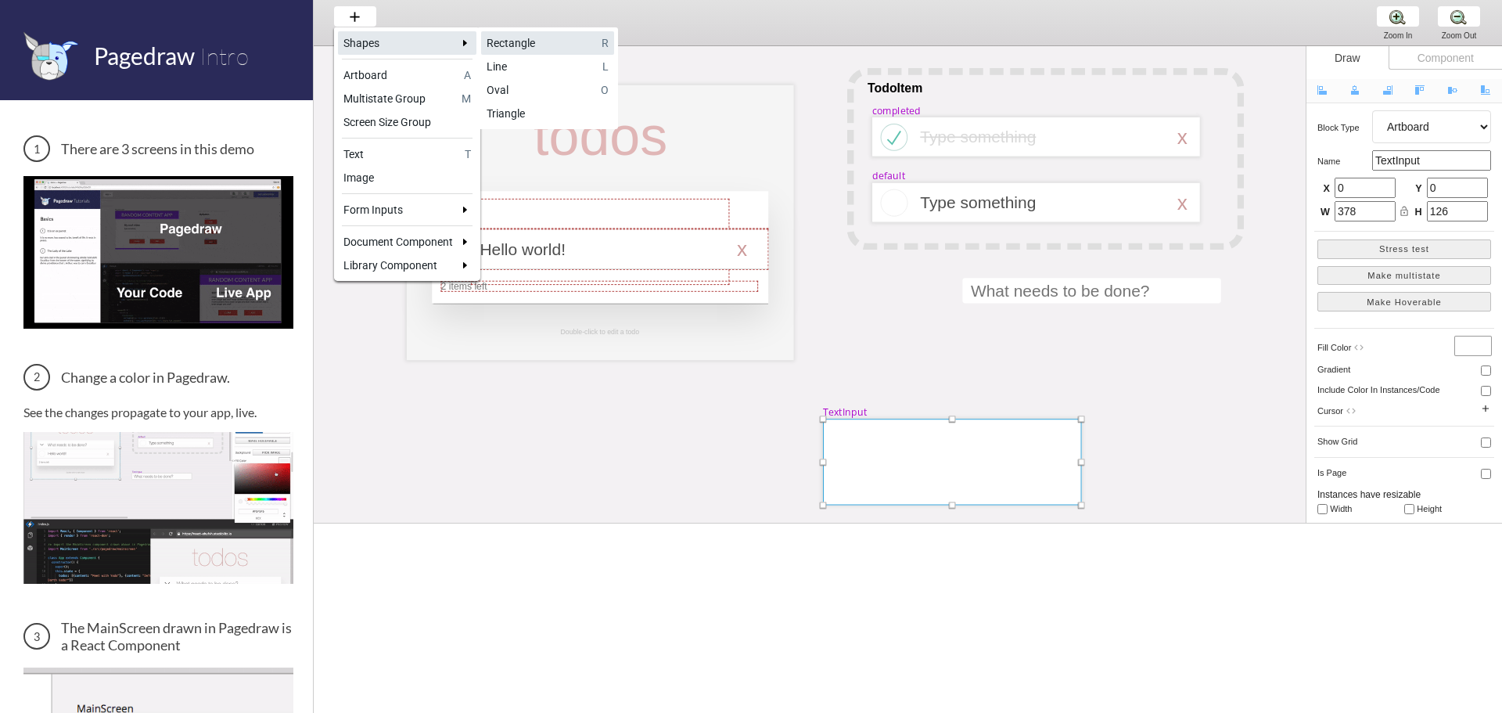
click at [527, 40] on div "Rectangle" at bounding box center [542, 43] width 110 height 16
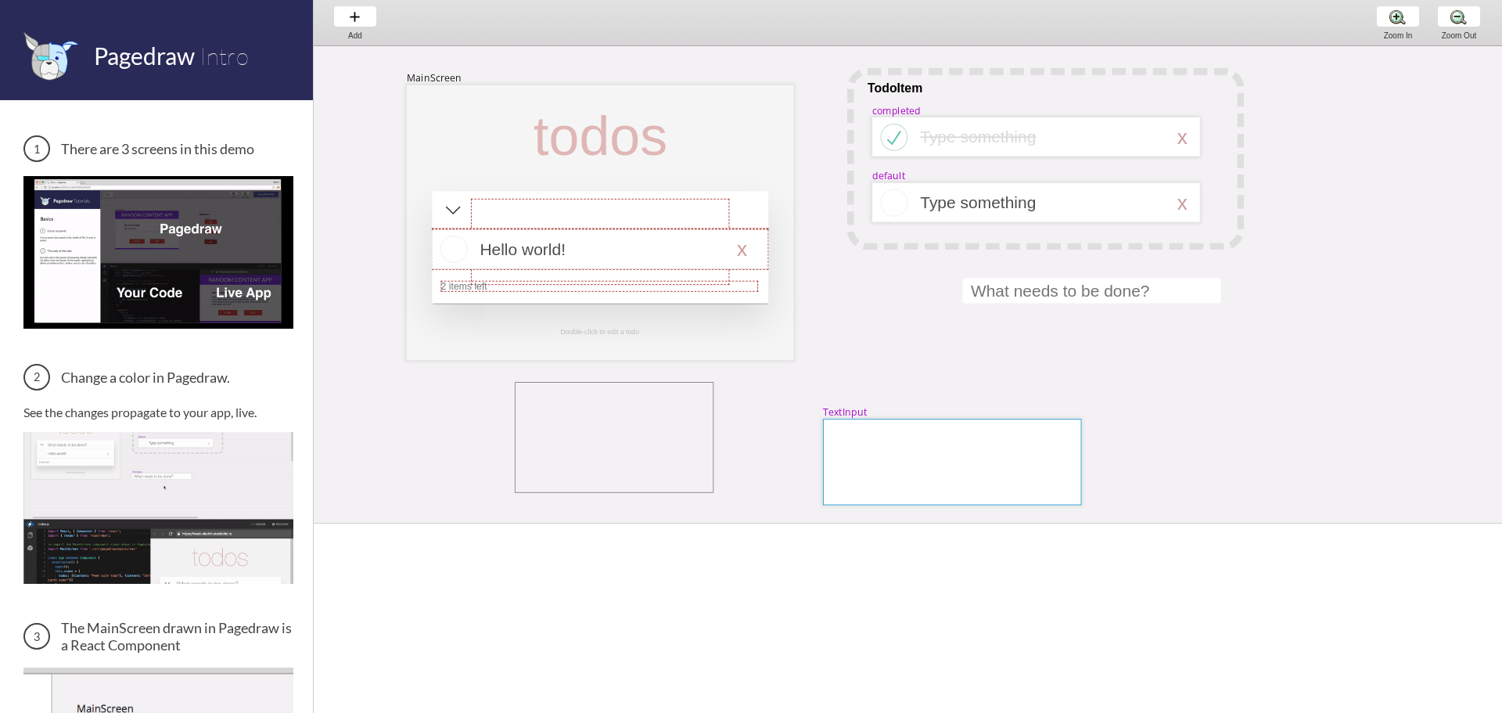
drag, startPoint x: 514, startPoint y: 383, endPoint x: 735, endPoint y: 490, distance: 245.6
click at [724, 490] on div "MainScreen todos Hello world! x 2 items left TodoItem completed Type something …" at bounding box center [1436, 587] width 2244 height 1082
select select "4"
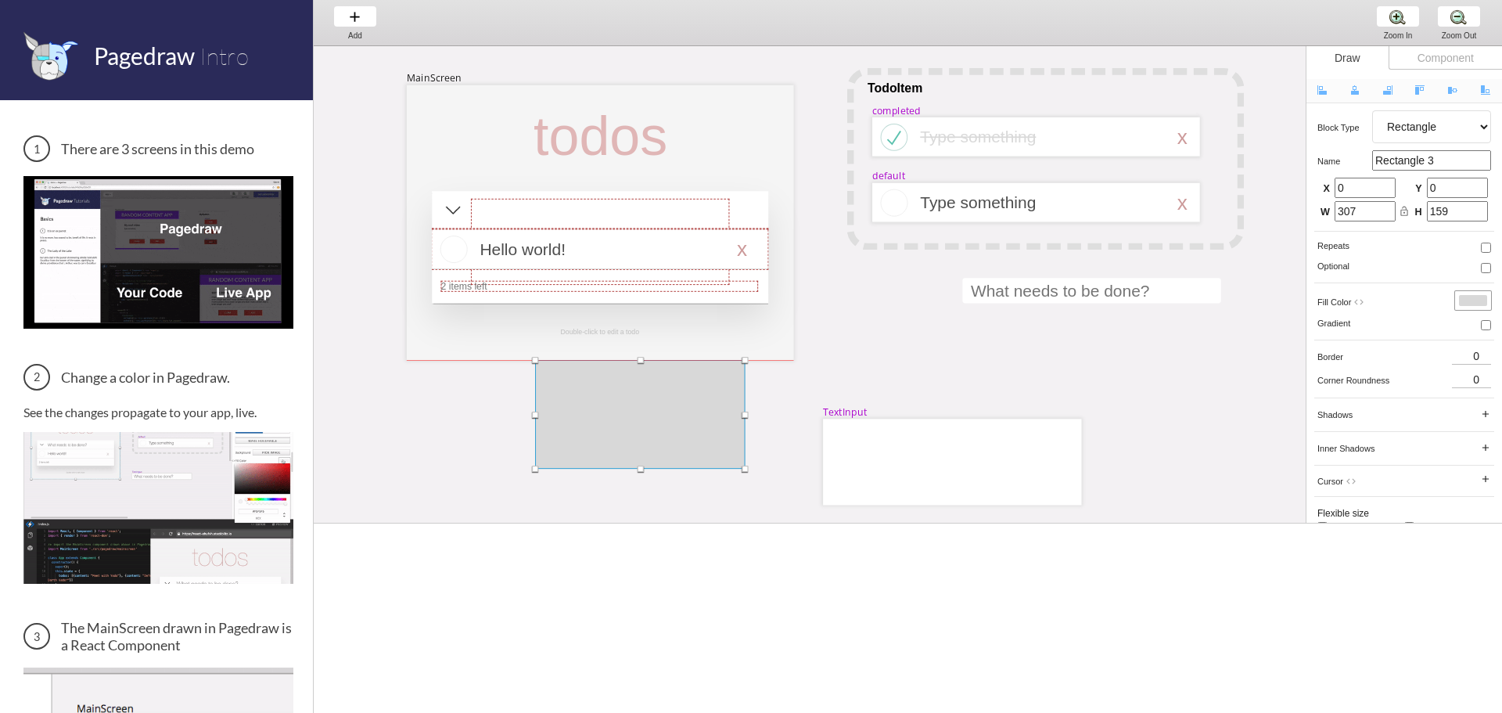
drag, startPoint x: 700, startPoint y: 477, endPoint x: 721, endPoint y: 458, distance: 28.8
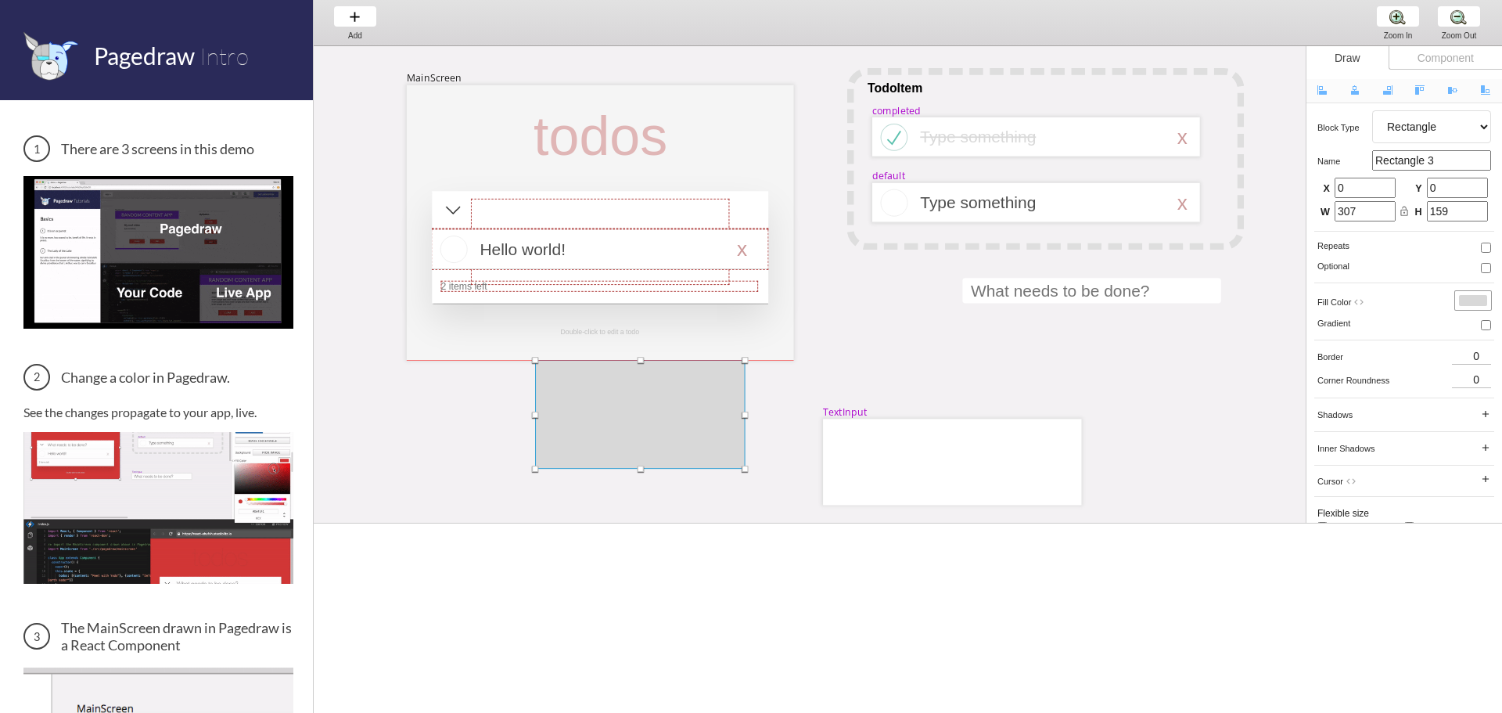
click at [721, 458] on div at bounding box center [640, 414] width 210 height 109
drag, startPoint x: 711, startPoint y: 426, endPoint x: 669, endPoint y: 455, distance: 50.8
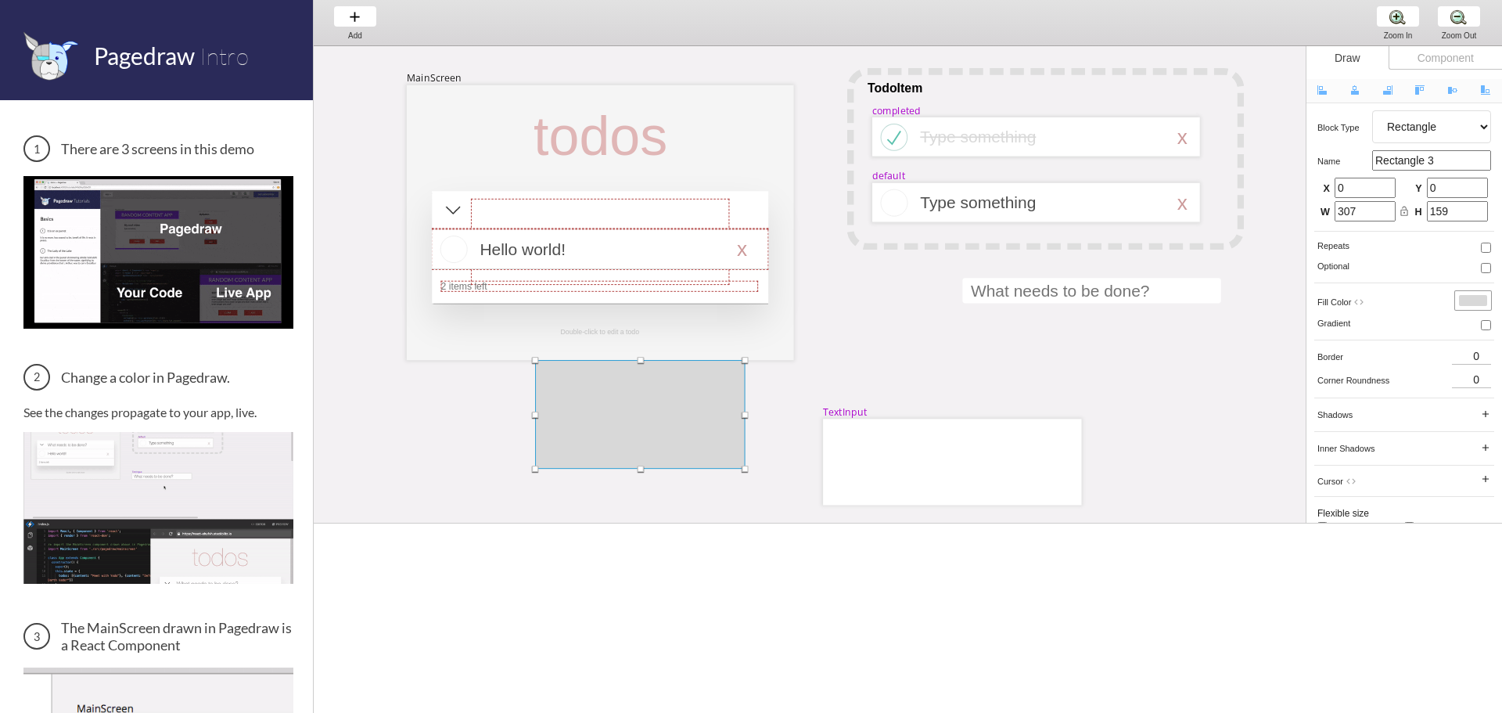
click at [669, 455] on div at bounding box center [640, 414] width 210 height 109
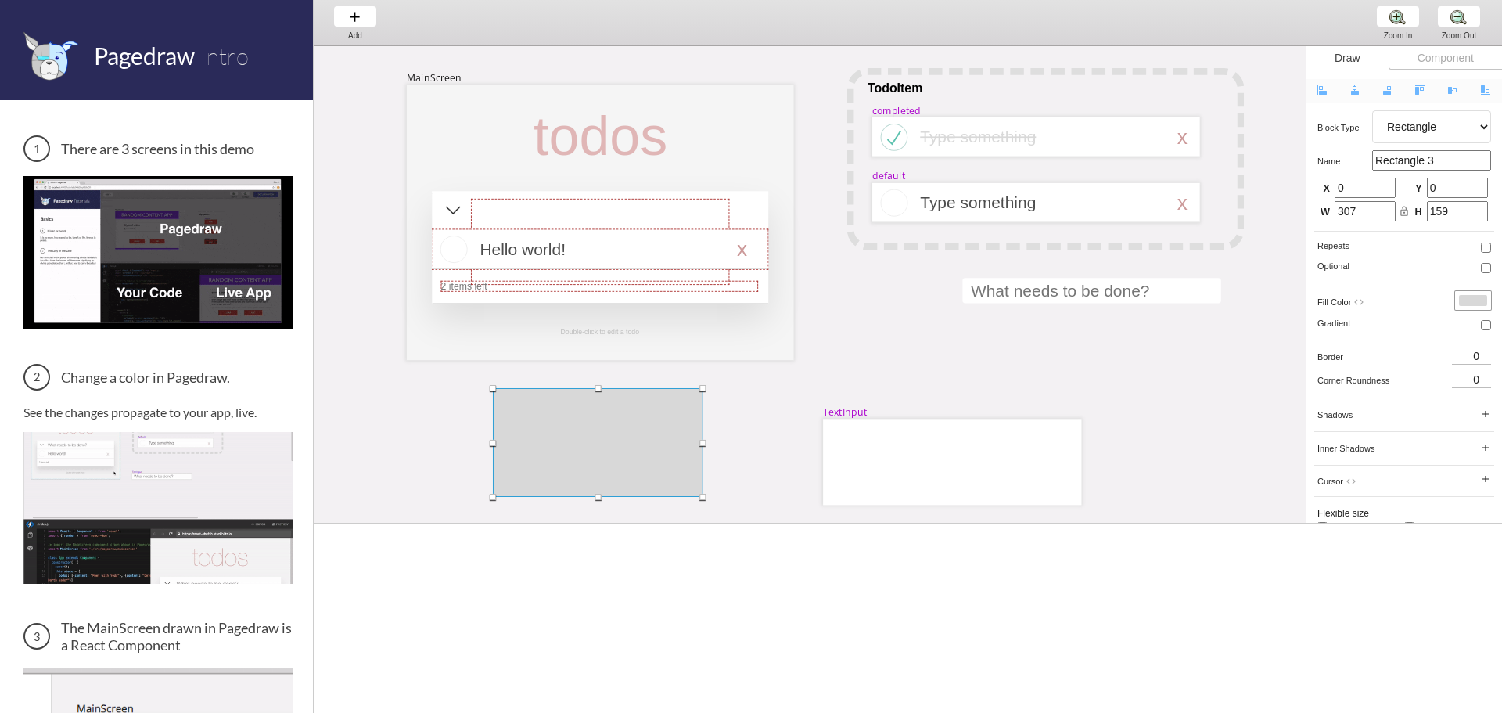
click at [642, 444] on div at bounding box center [598, 442] width 210 height 109
click at [633, 448] on div at bounding box center [598, 442] width 210 height 109
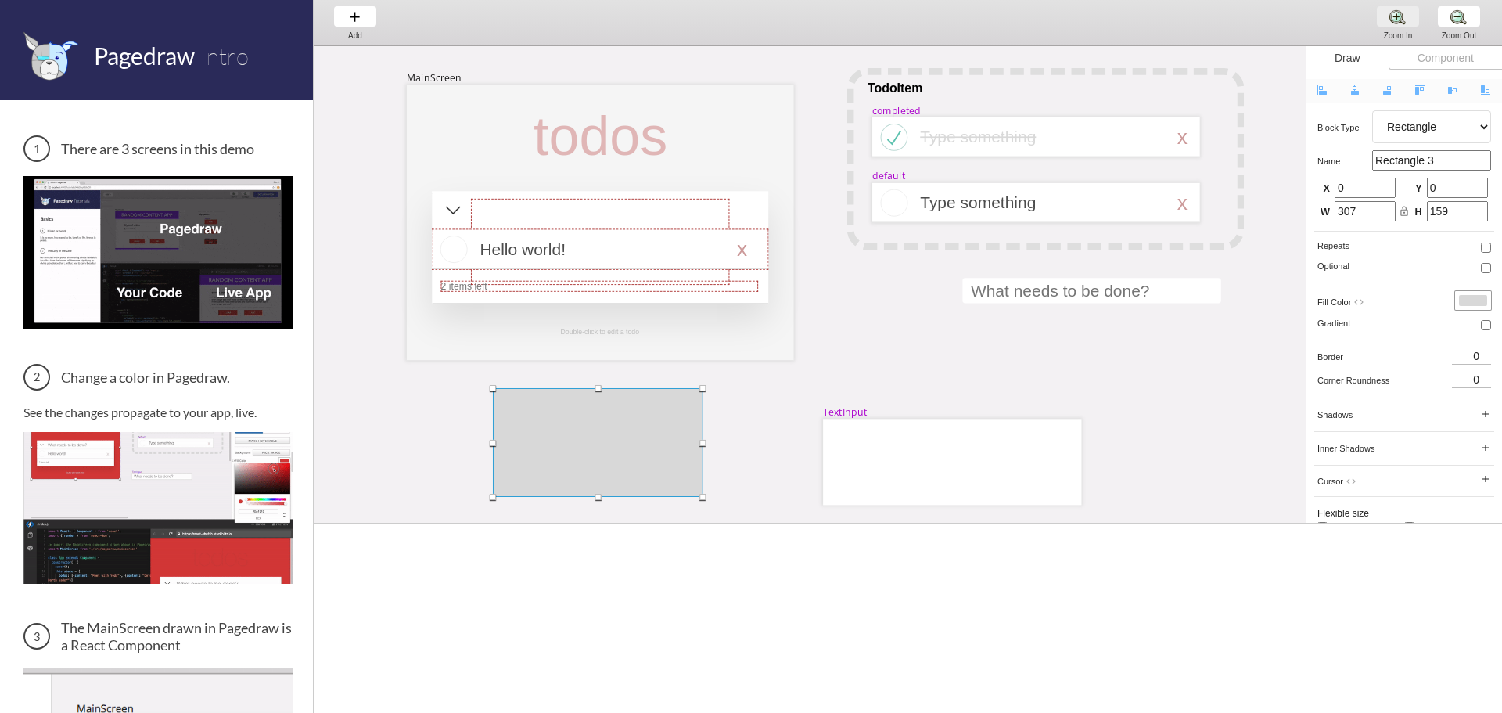
click at [1383, 21] on div "Zoom In Zoom In Zoom In" at bounding box center [1397, 22] width 59 height 45
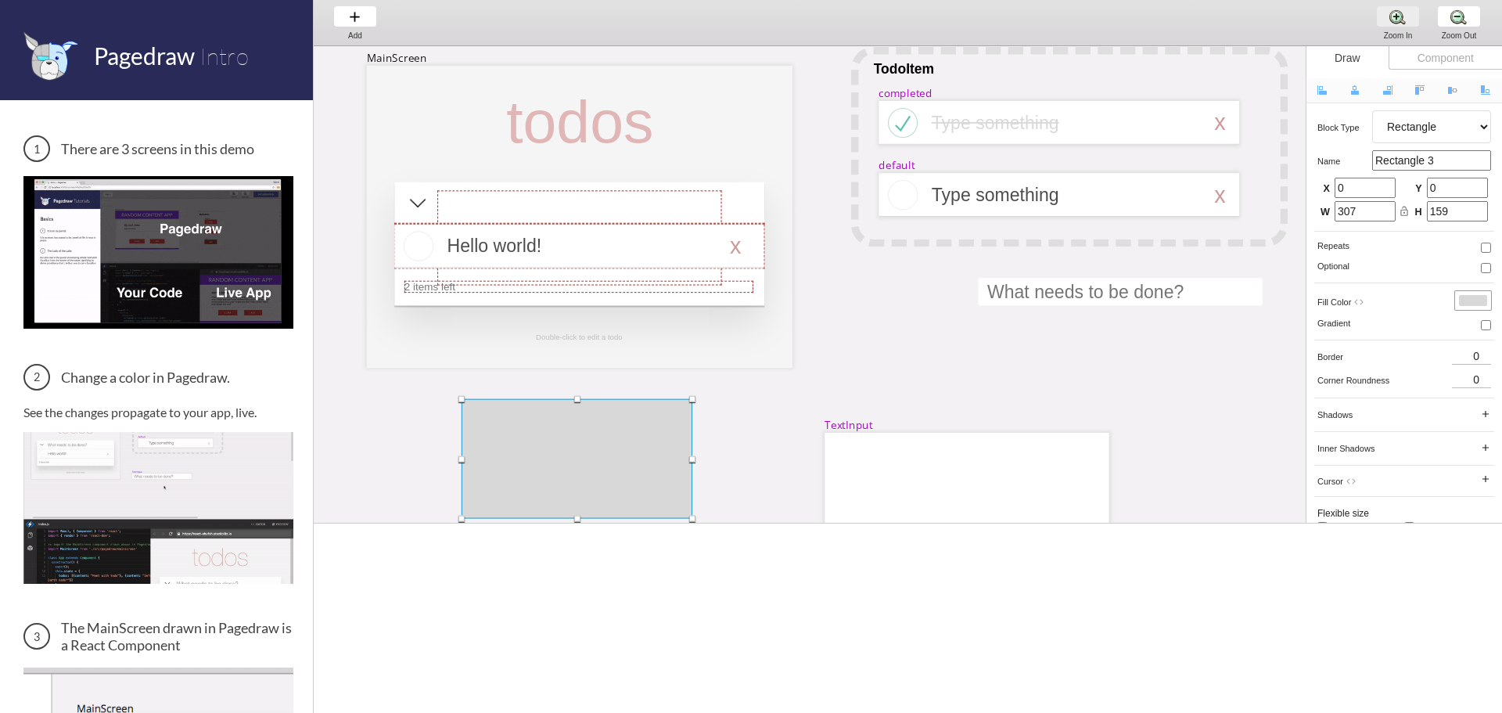
click at [1383, 21] on div "Zoom In Zoom In Zoom In" at bounding box center [1397, 22] width 59 height 45
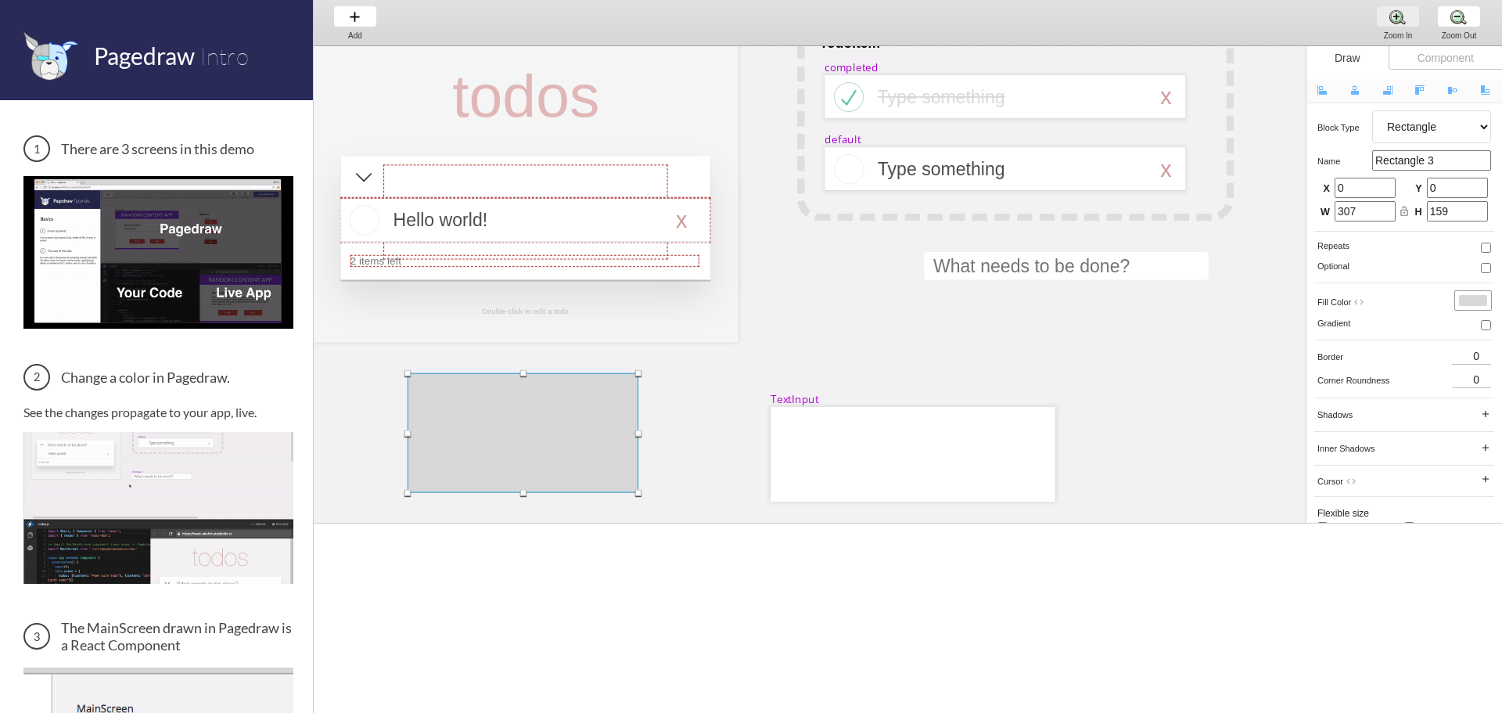
click at [1385, 21] on div "Zoom In Zoom In Zoom In" at bounding box center [1397, 22] width 59 height 45
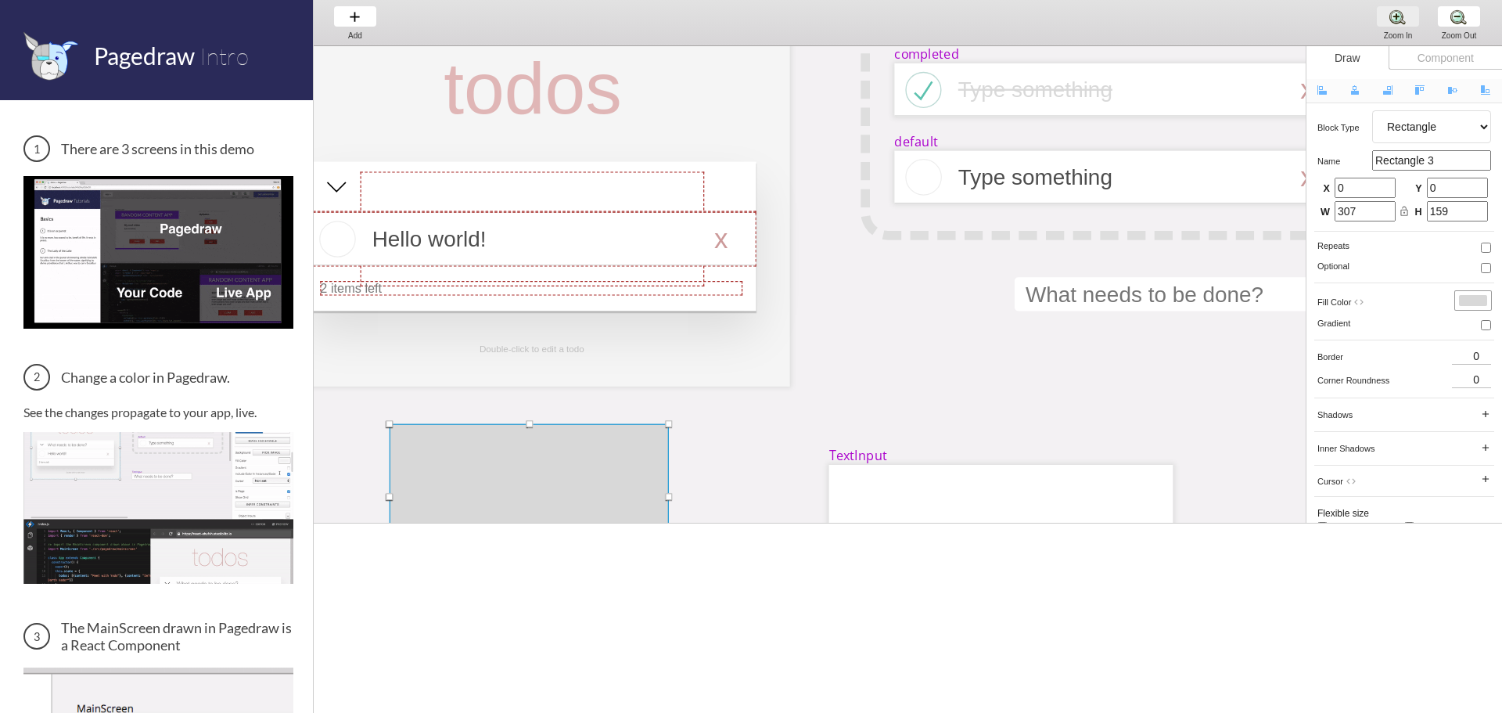
click at [1385, 21] on div "Zoom In Zoom In Zoom In" at bounding box center [1397, 22] width 59 height 45
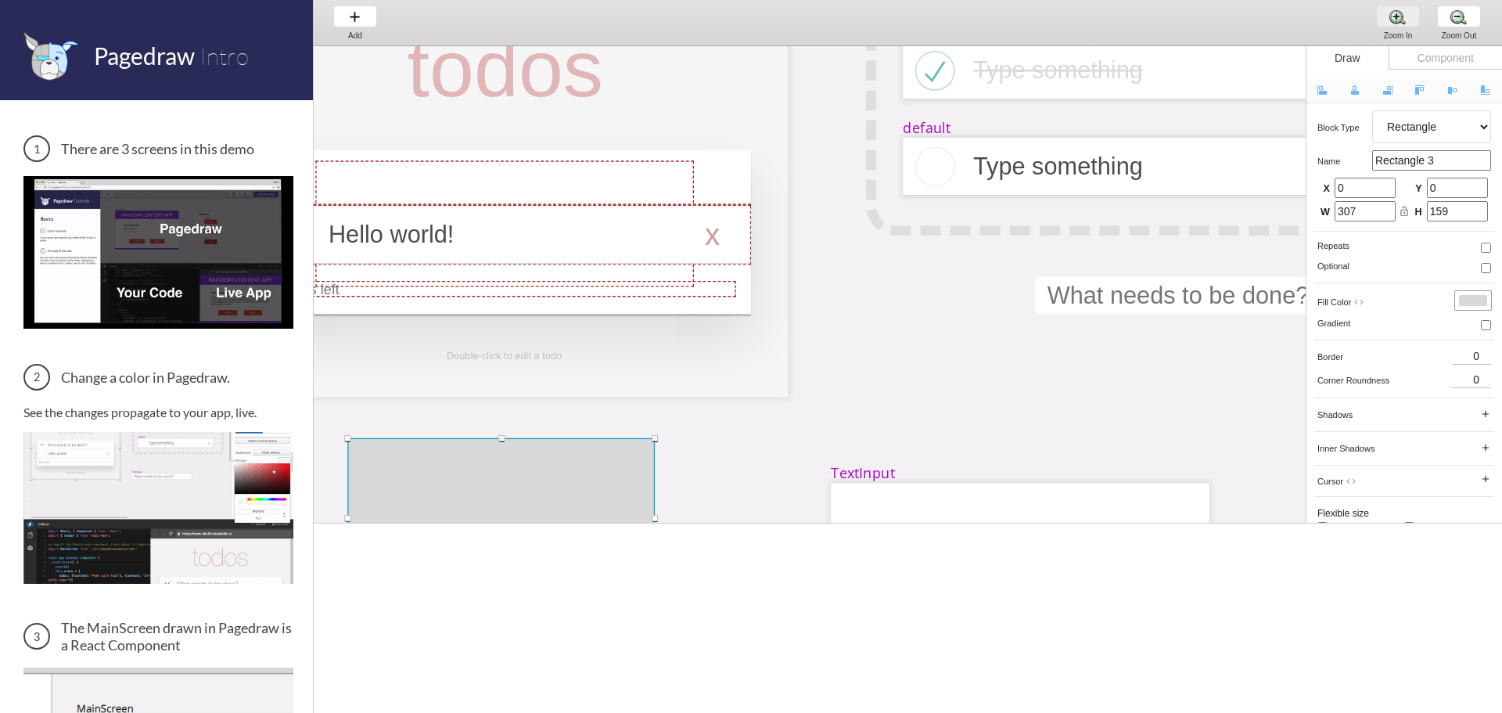
click at [1385, 21] on div "Zoom In Zoom In Zoom In" at bounding box center [1397, 22] width 59 height 45
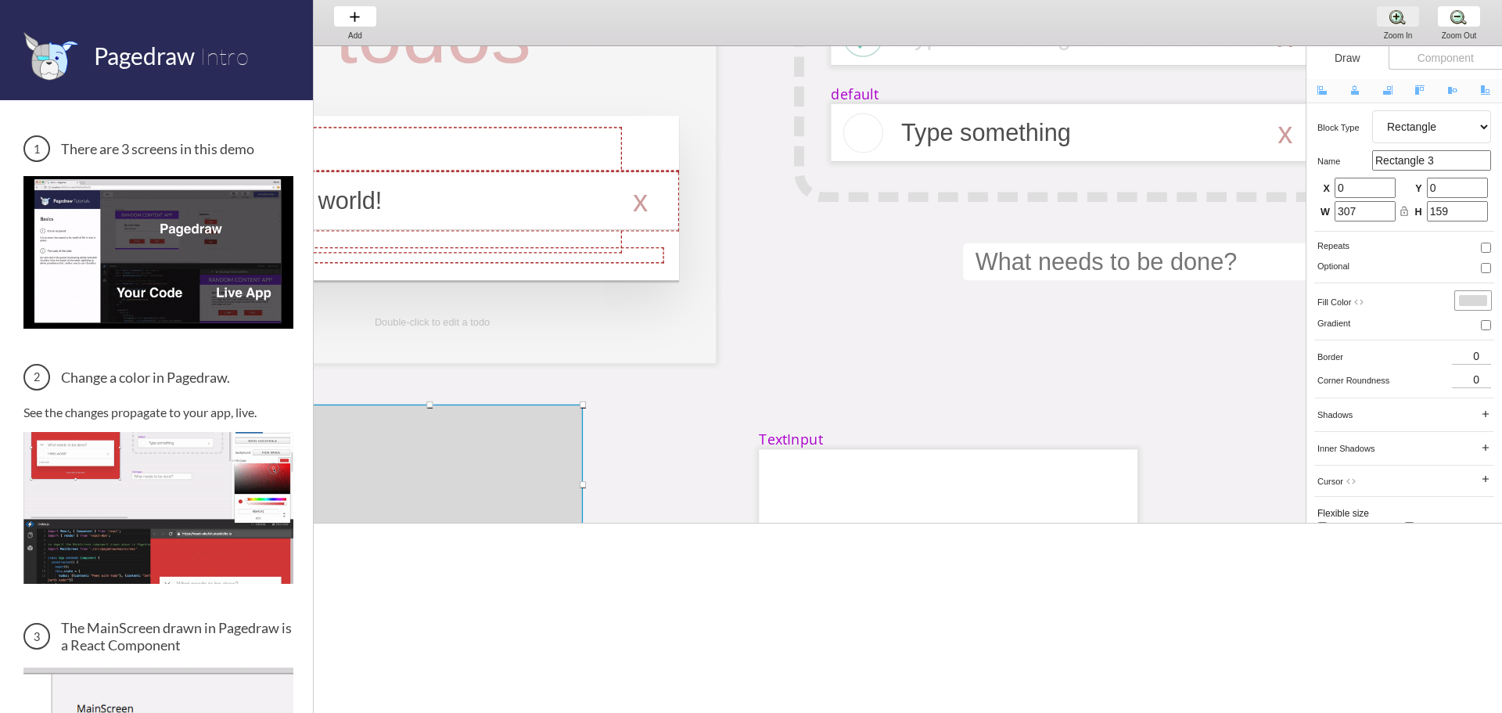
click at [1385, 21] on div "Zoom In Zoom In Zoom In" at bounding box center [1397, 22] width 59 height 45
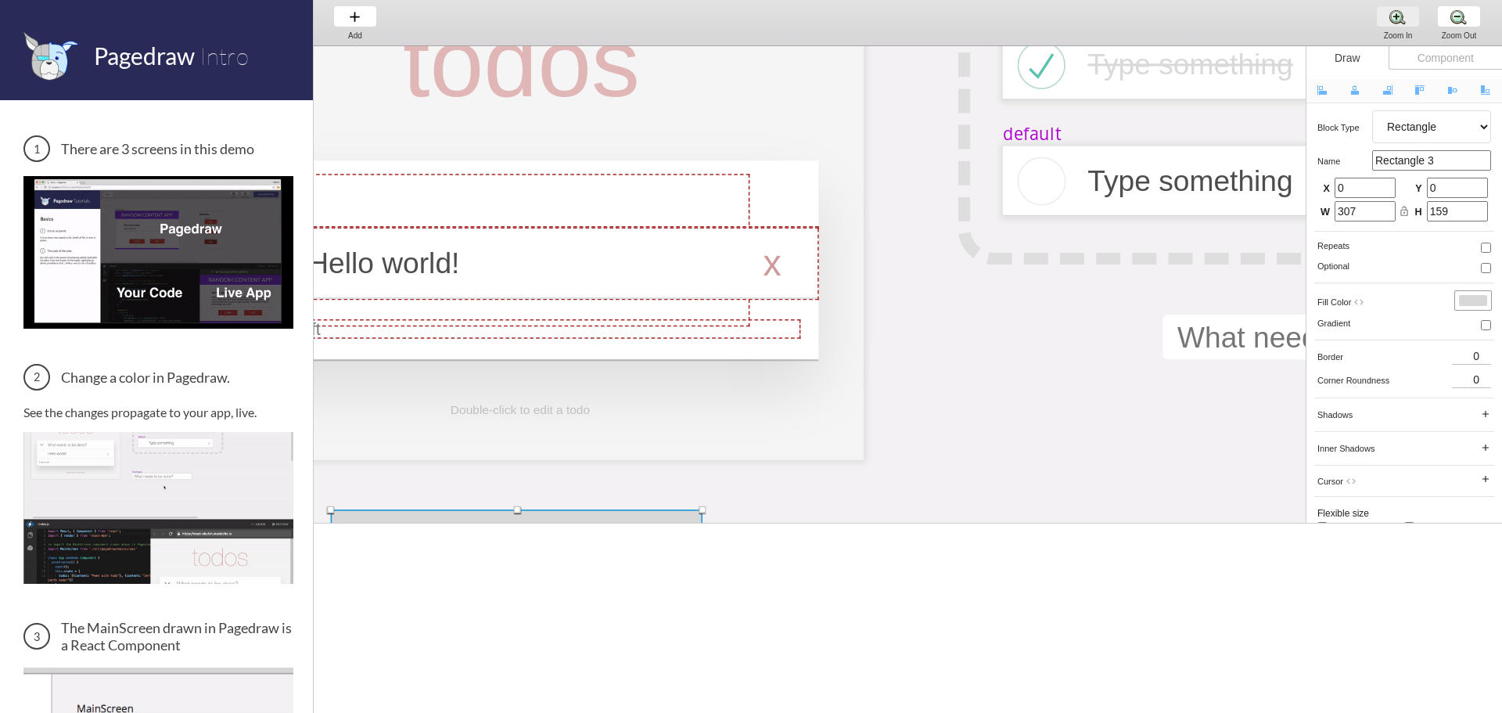
scroll to position [180, 379]
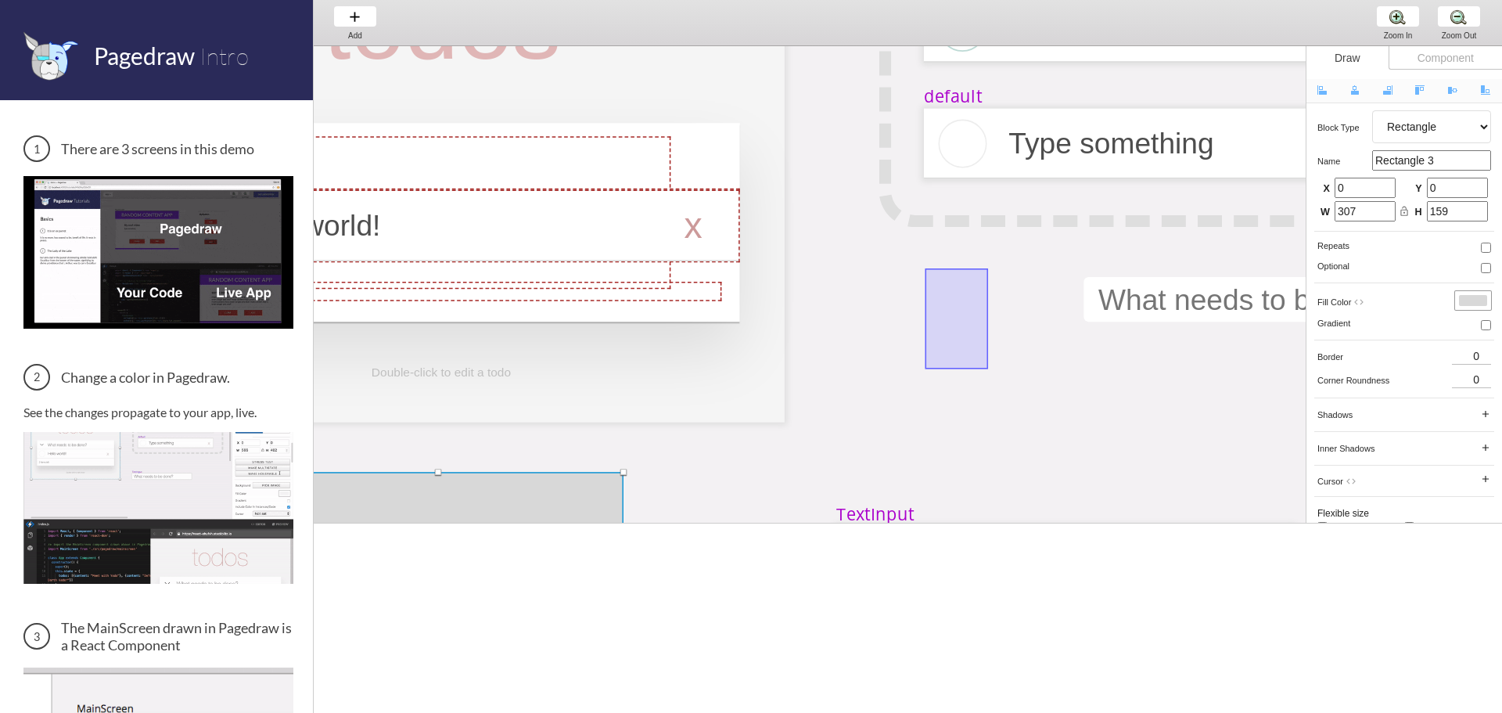
drag, startPoint x: 963, startPoint y: 311, endPoint x: 876, endPoint y: 437, distance: 153.6
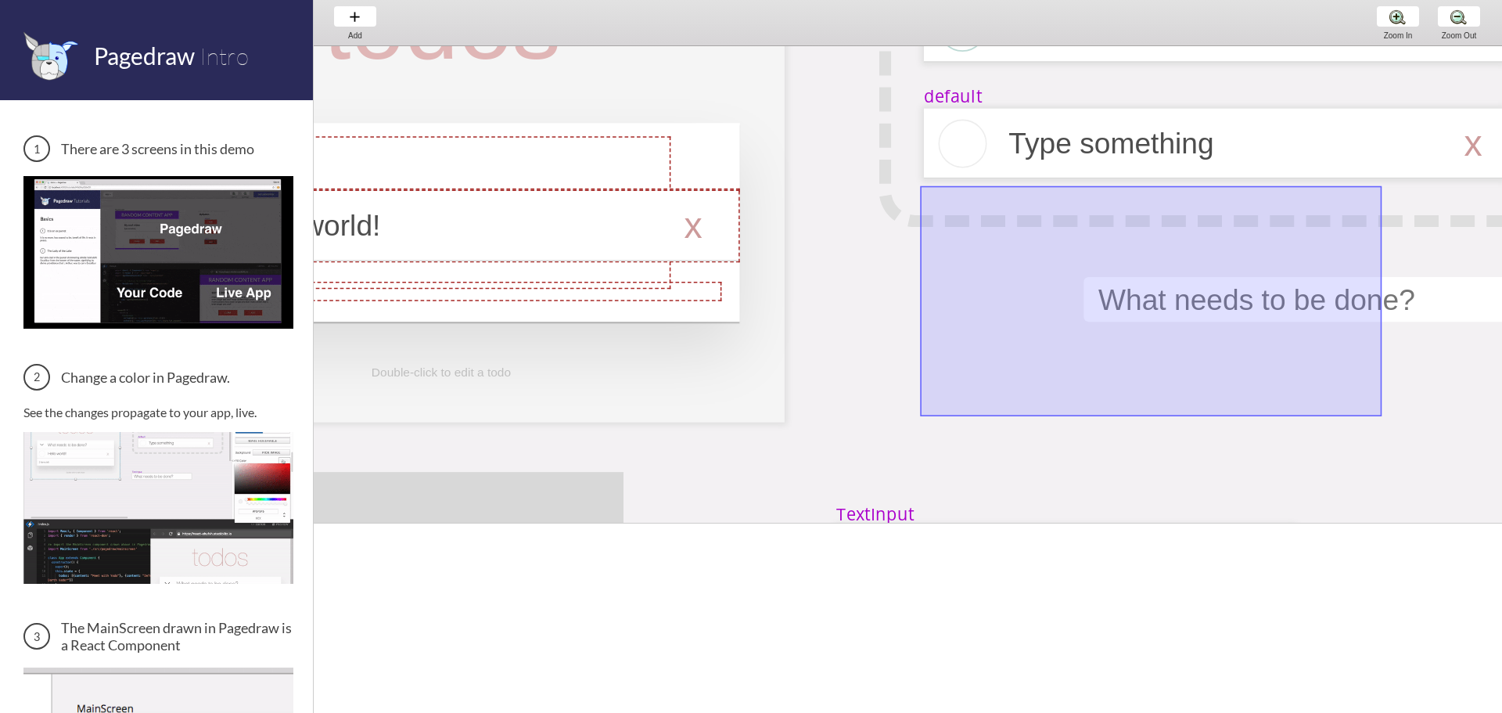
drag, startPoint x: 927, startPoint y: 413, endPoint x: 1386, endPoint y: 185, distance: 512.9
